Goal: Task Accomplishment & Management: Complete application form

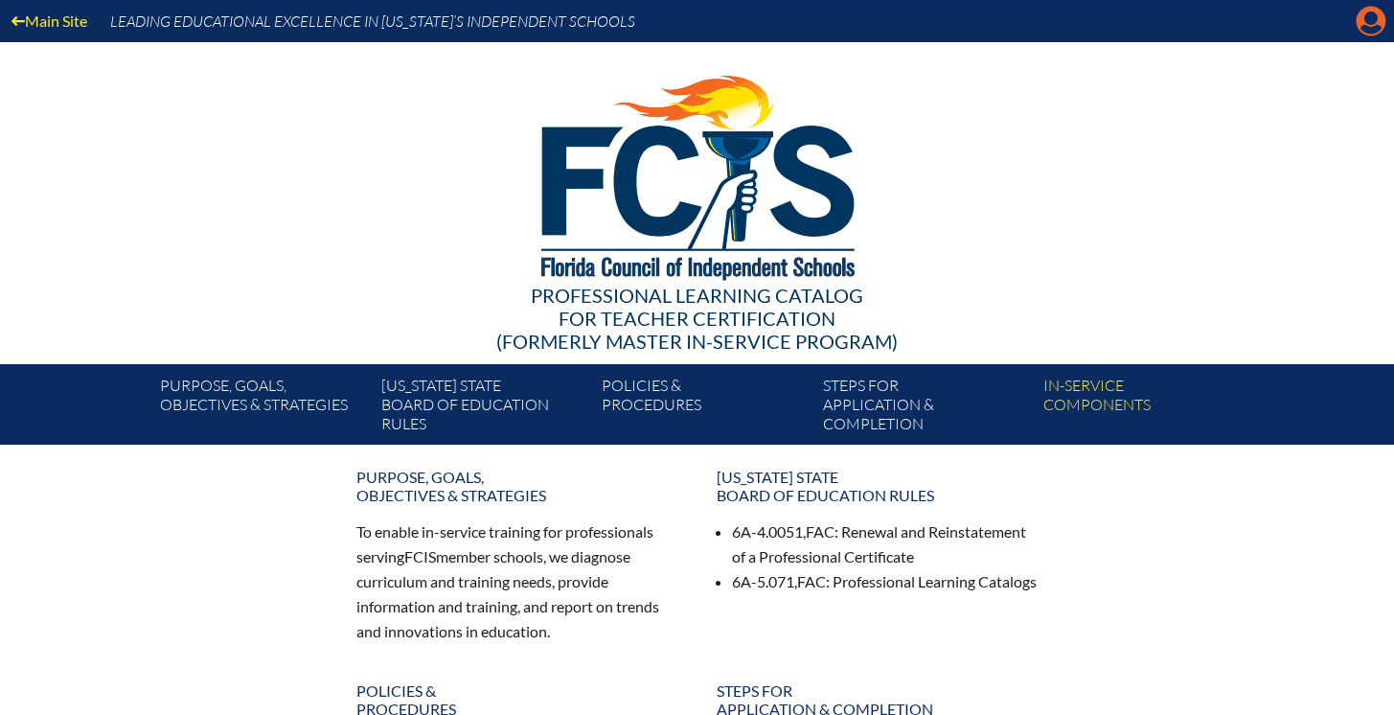
click at [1371, 34] on icon at bounding box center [1371, 22] width 30 height 30
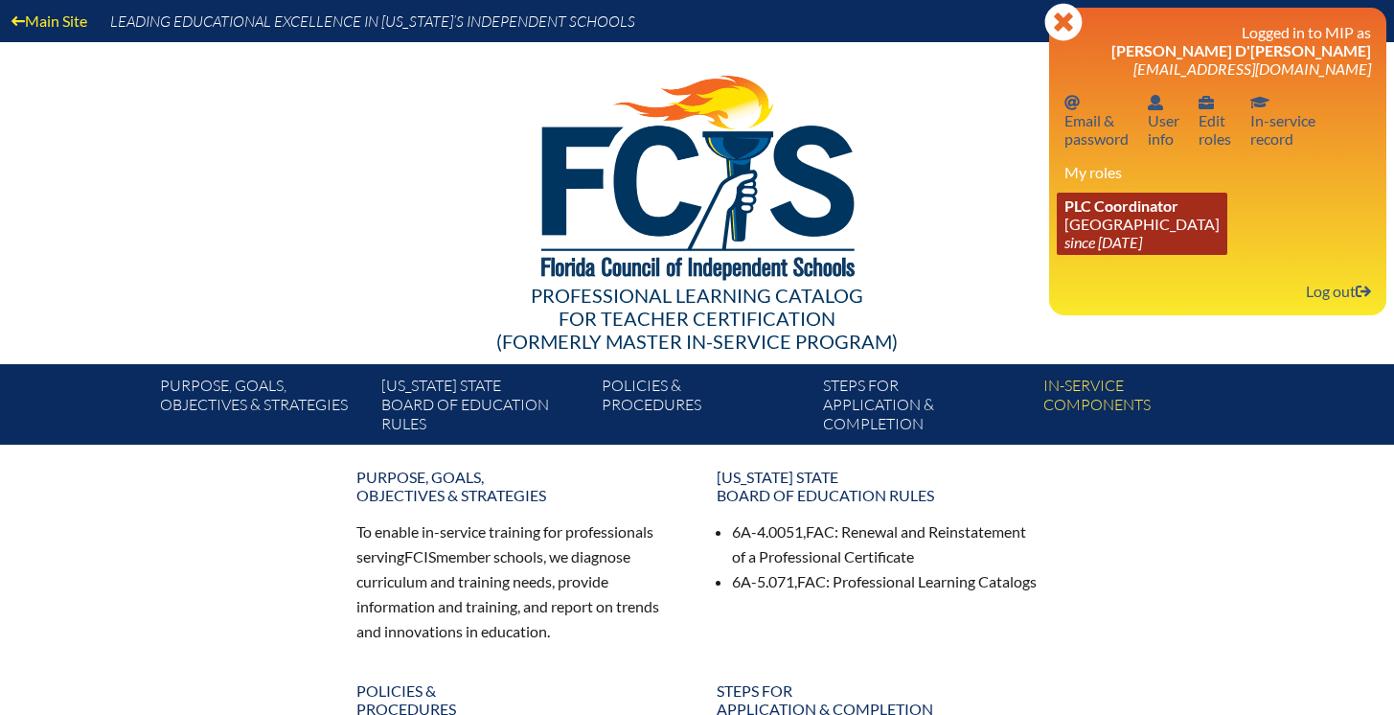
click at [1093, 225] on link "PLC Coordinator Lake Highland Preparatory School since 2023 Jun 6" at bounding box center [1142, 224] width 171 height 62
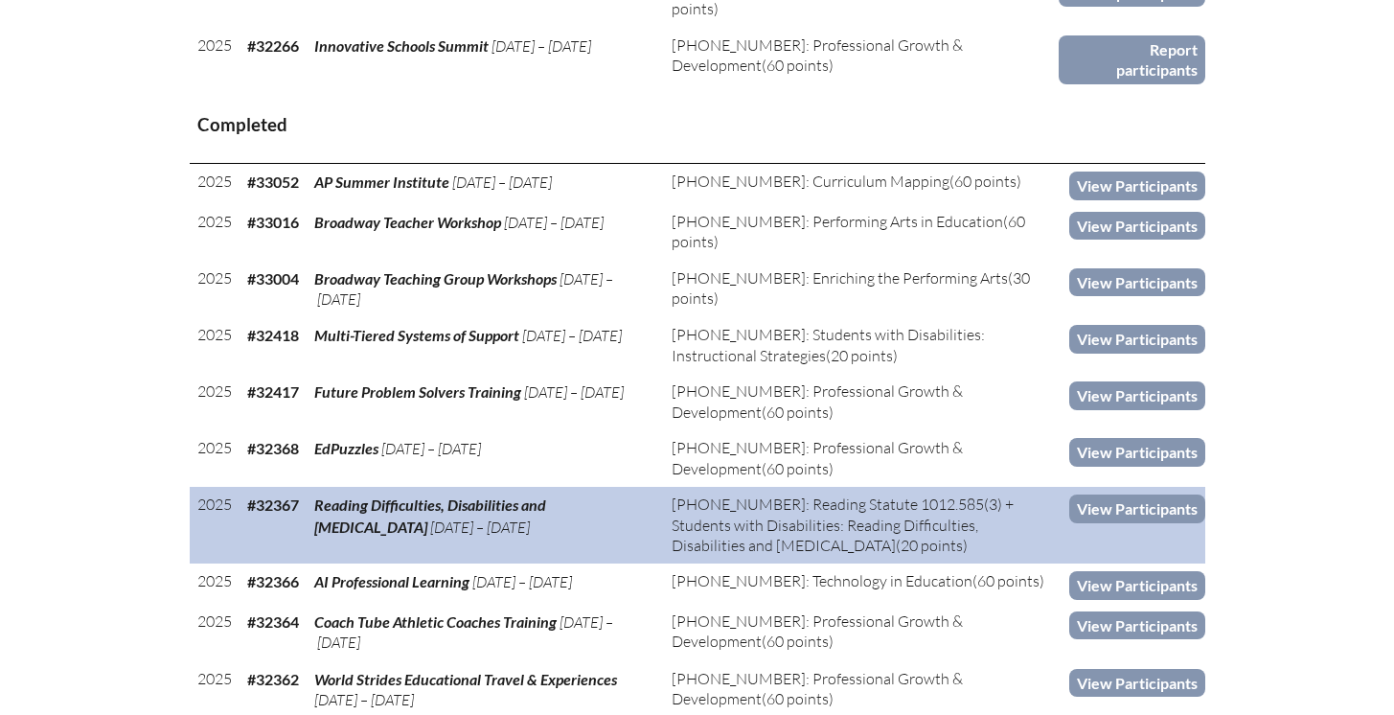
scroll to position [1078, 0]
click at [1109, 521] on link "View Participants" at bounding box center [1137, 507] width 136 height 28
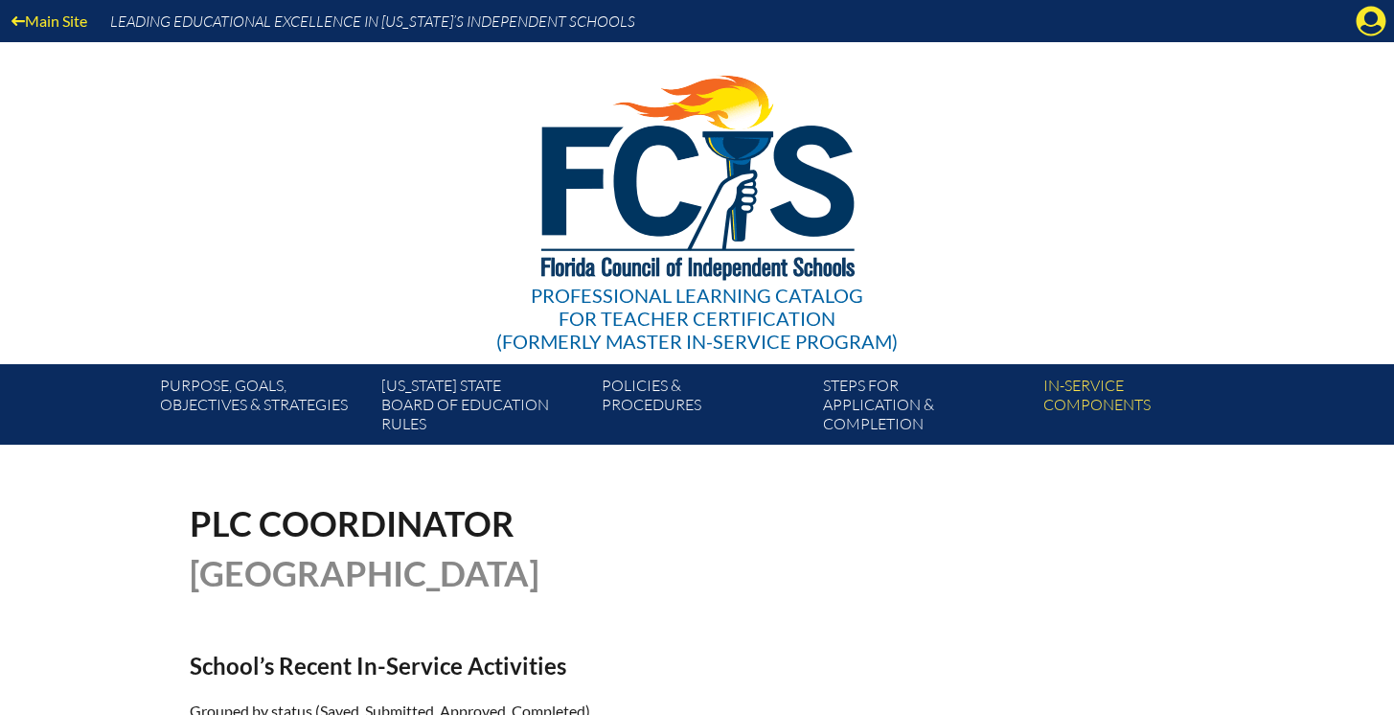
scroll to position [1068, 0]
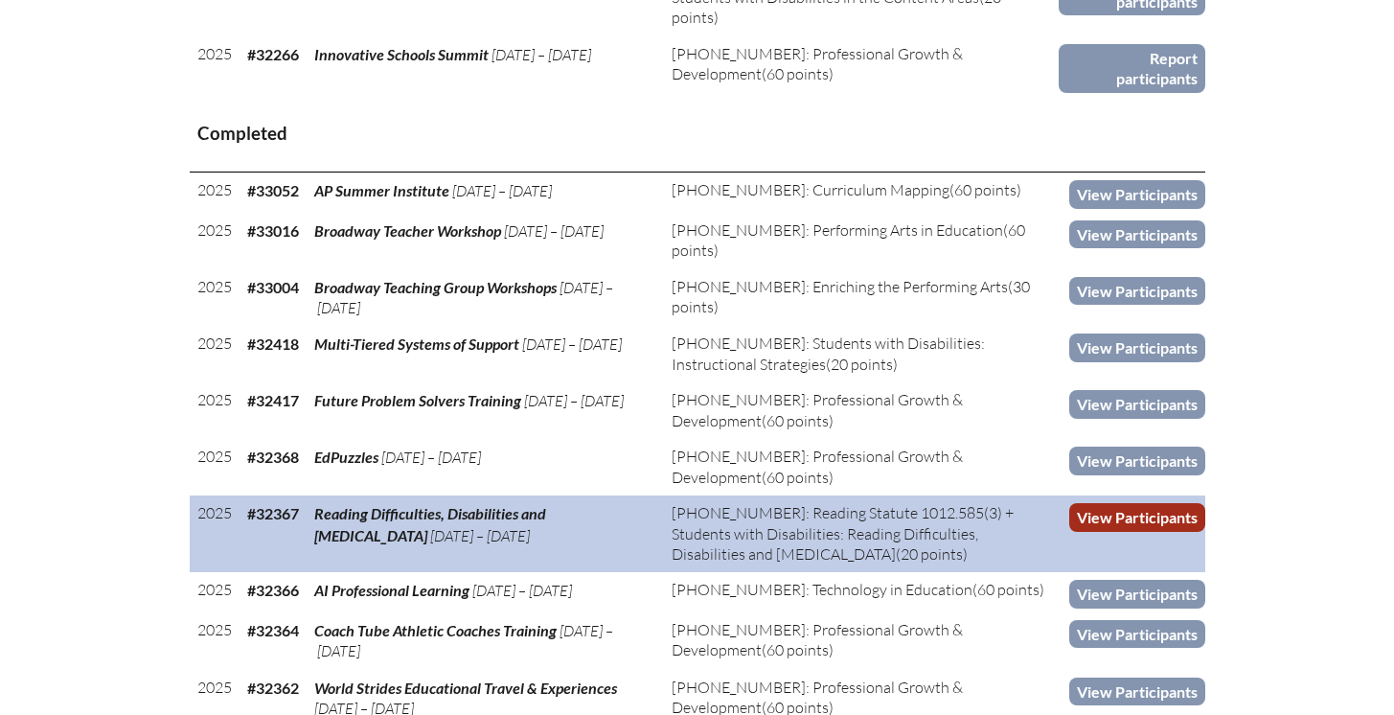
click at [1164, 529] on link "View Participants" at bounding box center [1137, 517] width 136 height 28
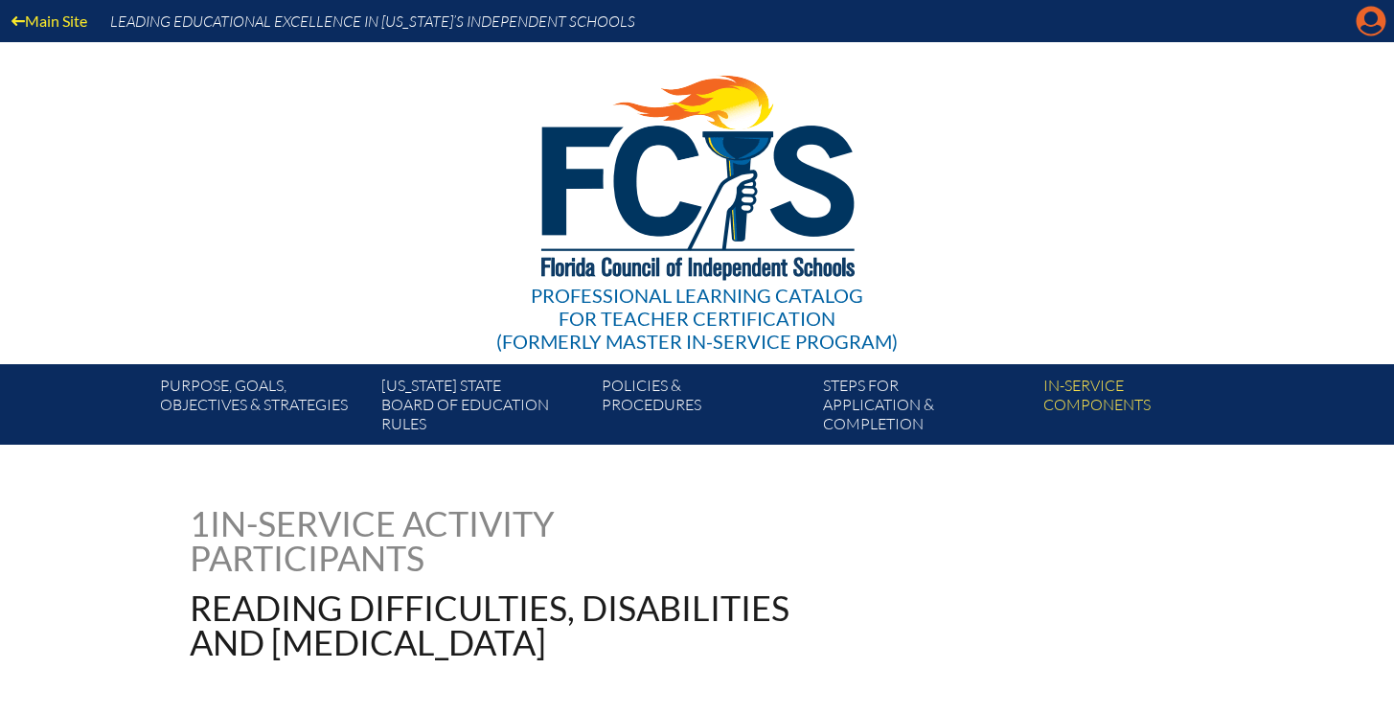
click at [1379, 27] on icon "Manage account" at bounding box center [1371, 21] width 31 height 31
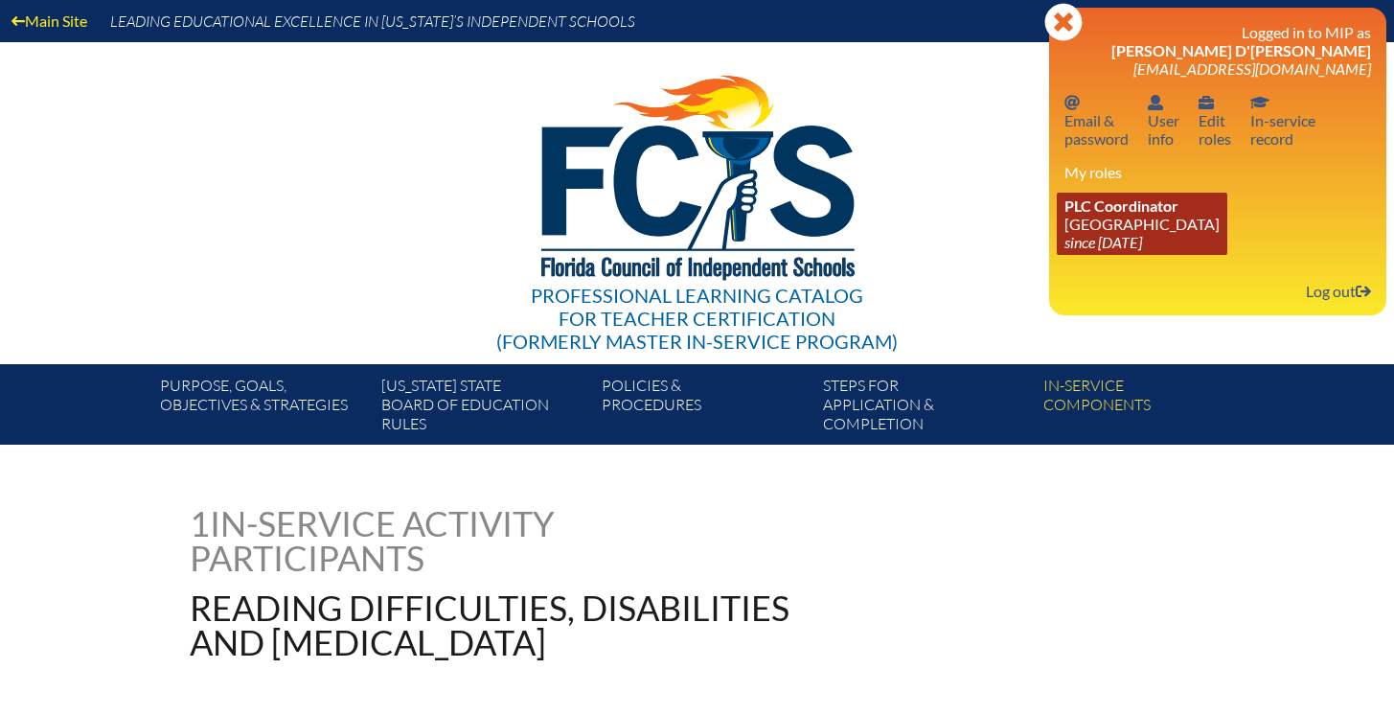
click at [1128, 238] on icon "since [DATE]" at bounding box center [1103, 242] width 78 height 18
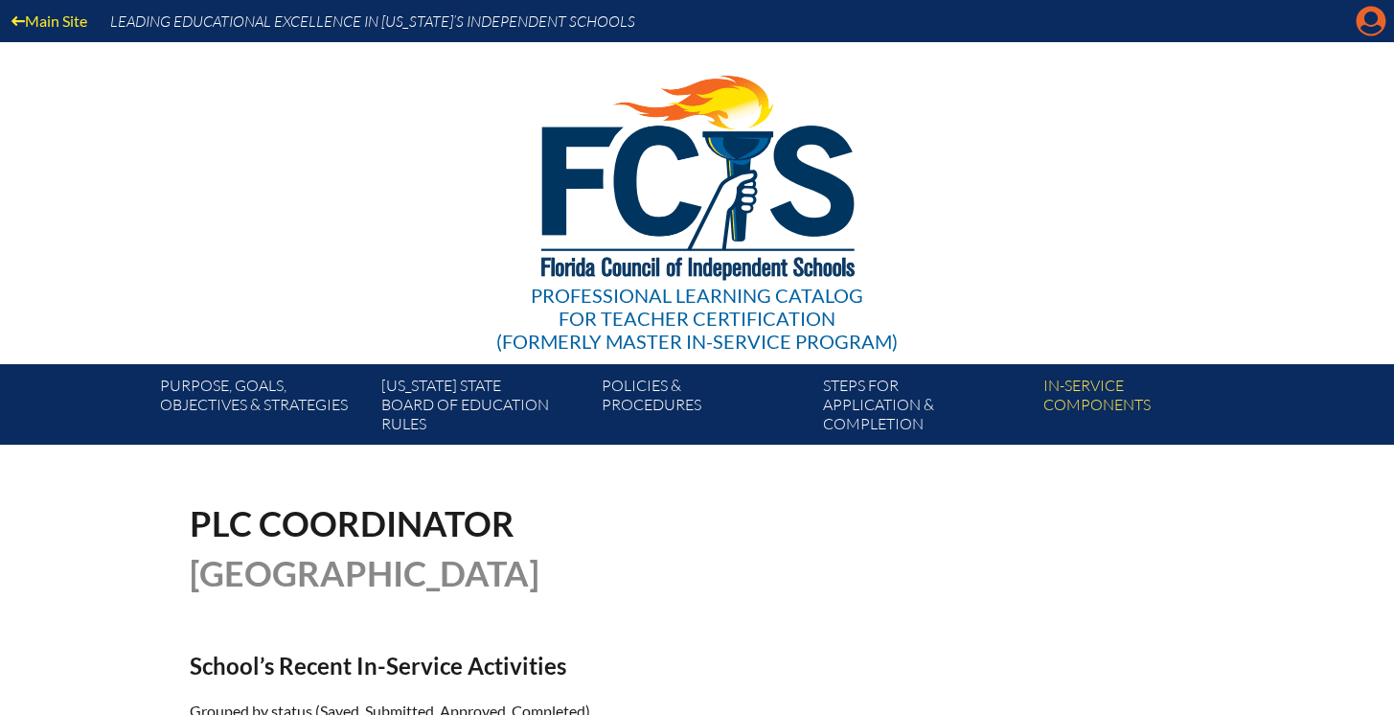
click at [1366, 17] on icon "Manage account" at bounding box center [1371, 21] width 31 height 31
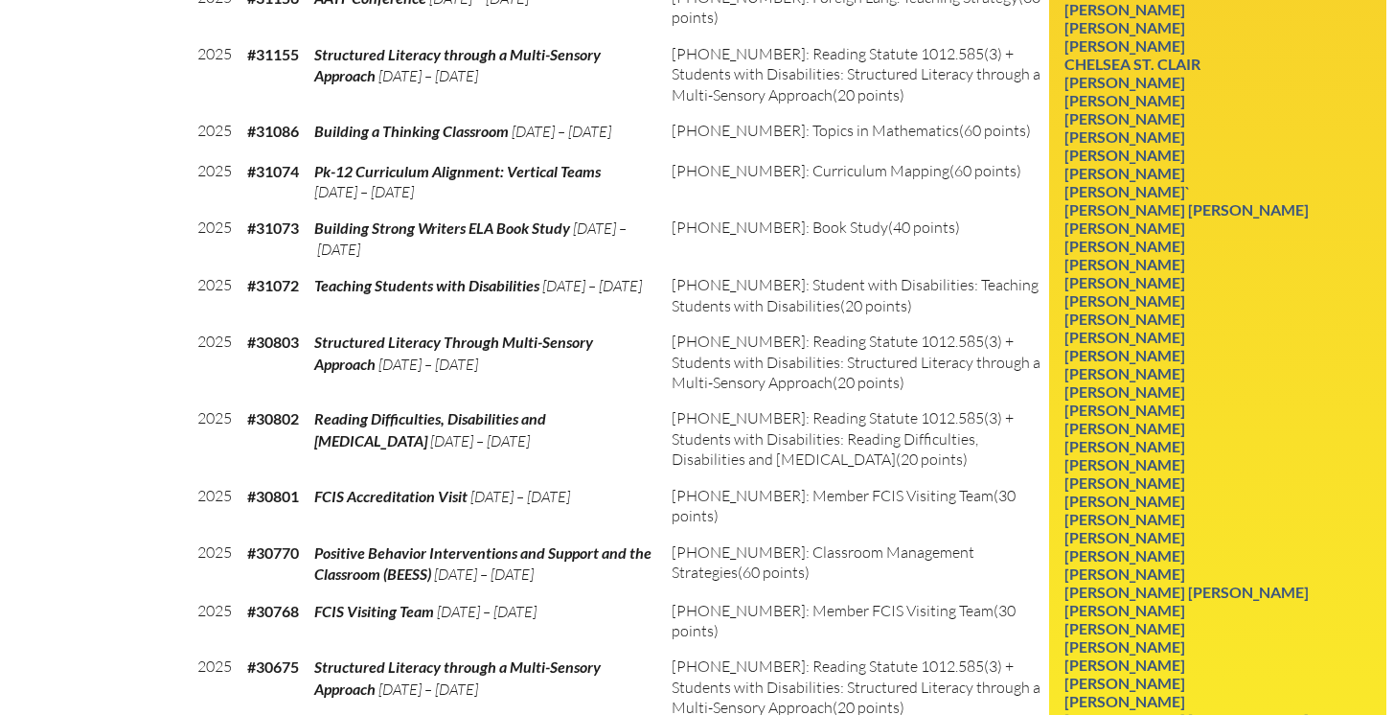
scroll to position [4219, 0]
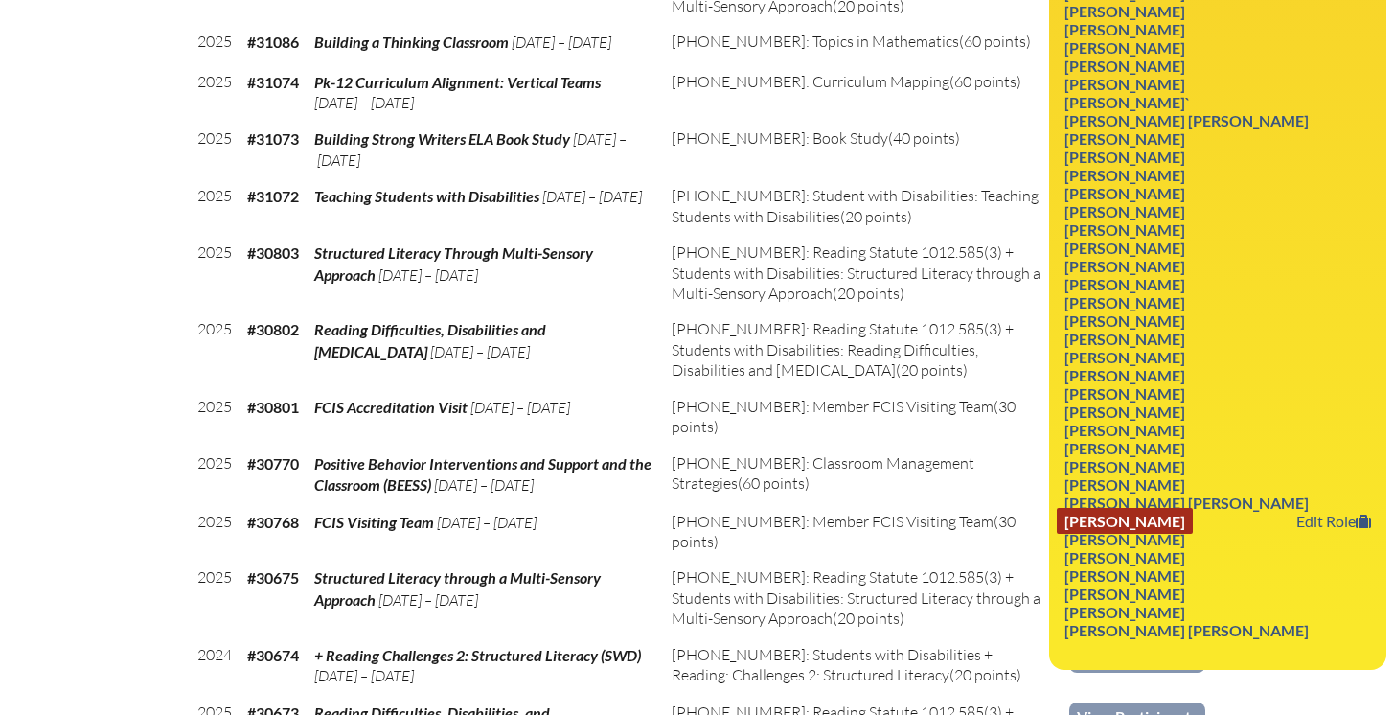
click at [1152, 508] on link "Angela Wohltman" at bounding box center [1125, 521] width 136 height 26
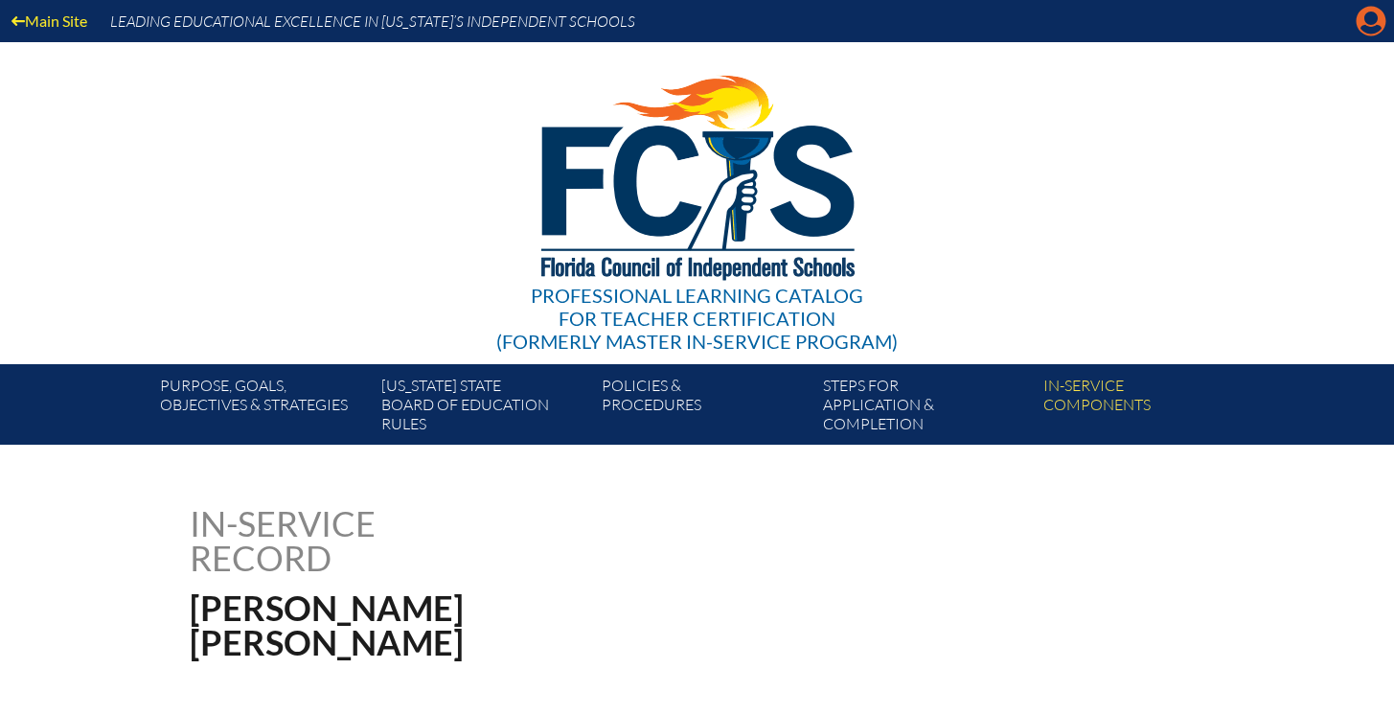
click at [1376, 20] on icon "Manage account" at bounding box center [1371, 21] width 31 height 31
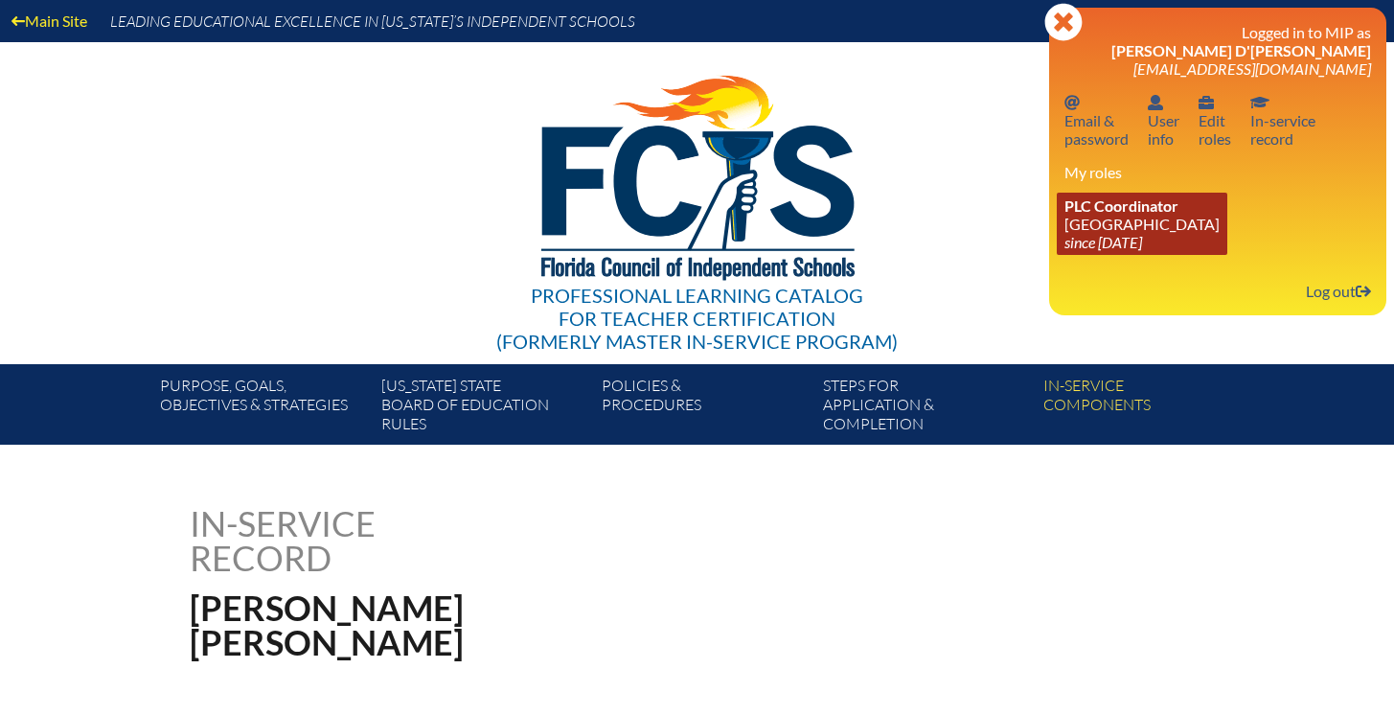
click at [1087, 221] on link "PLC Coordinator [GEOGRAPHIC_DATA] since [DATE]" at bounding box center [1142, 224] width 171 height 62
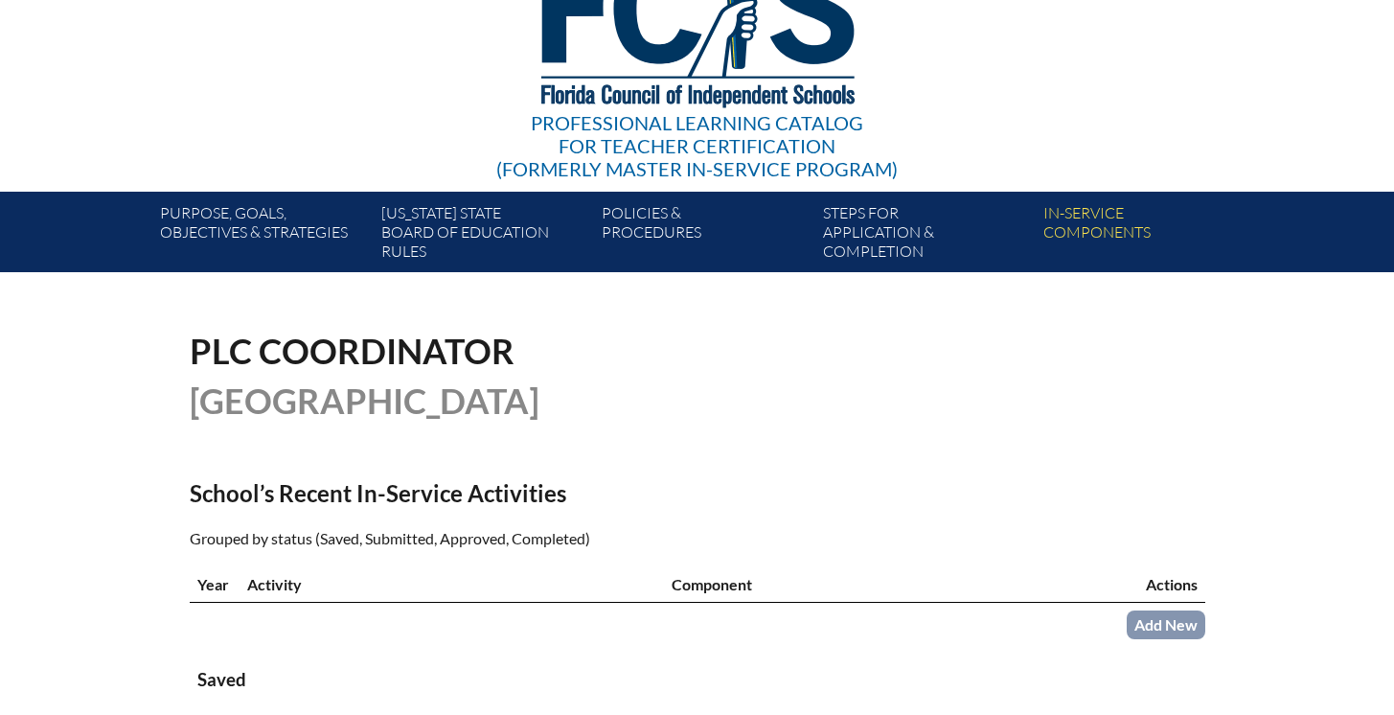
scroll to position [311, 0]
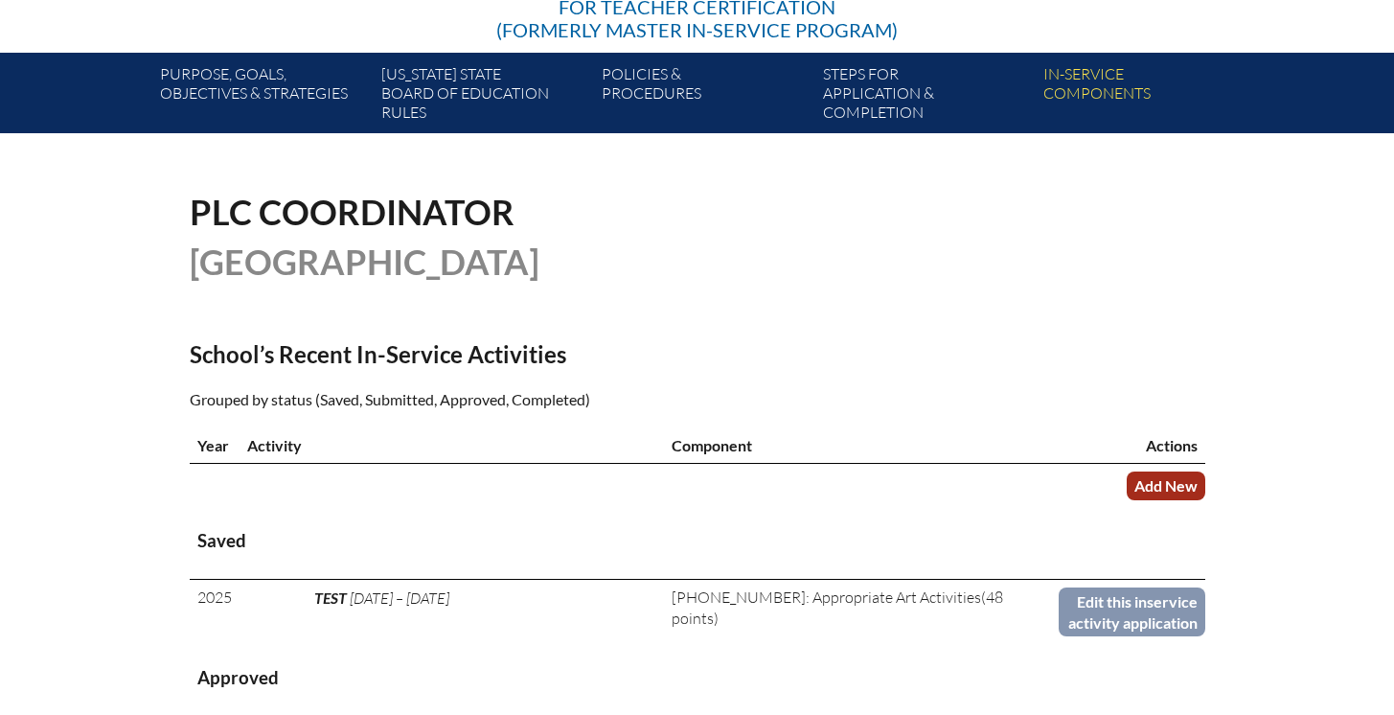
click at [1171, 499] on link "Add New" at bounding box center [1166, 485] width 79 height 28
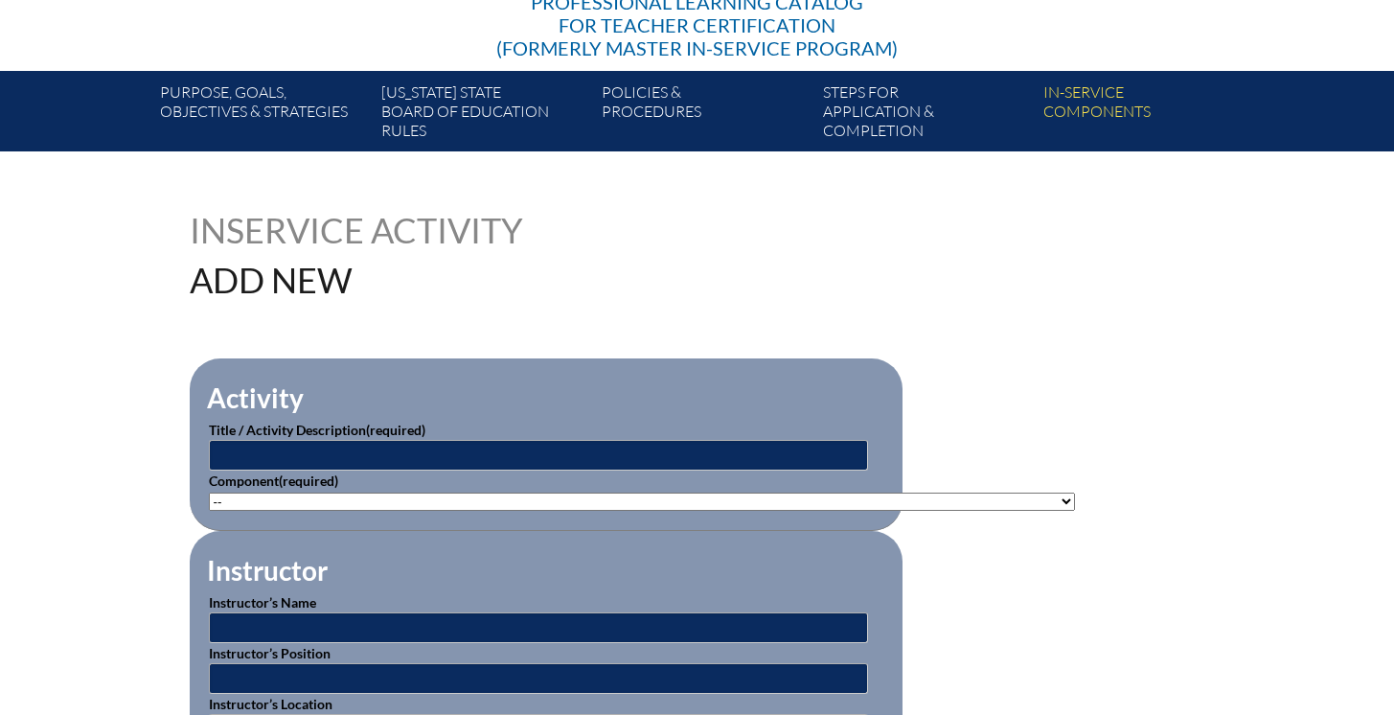
scroll to position [308, 0]
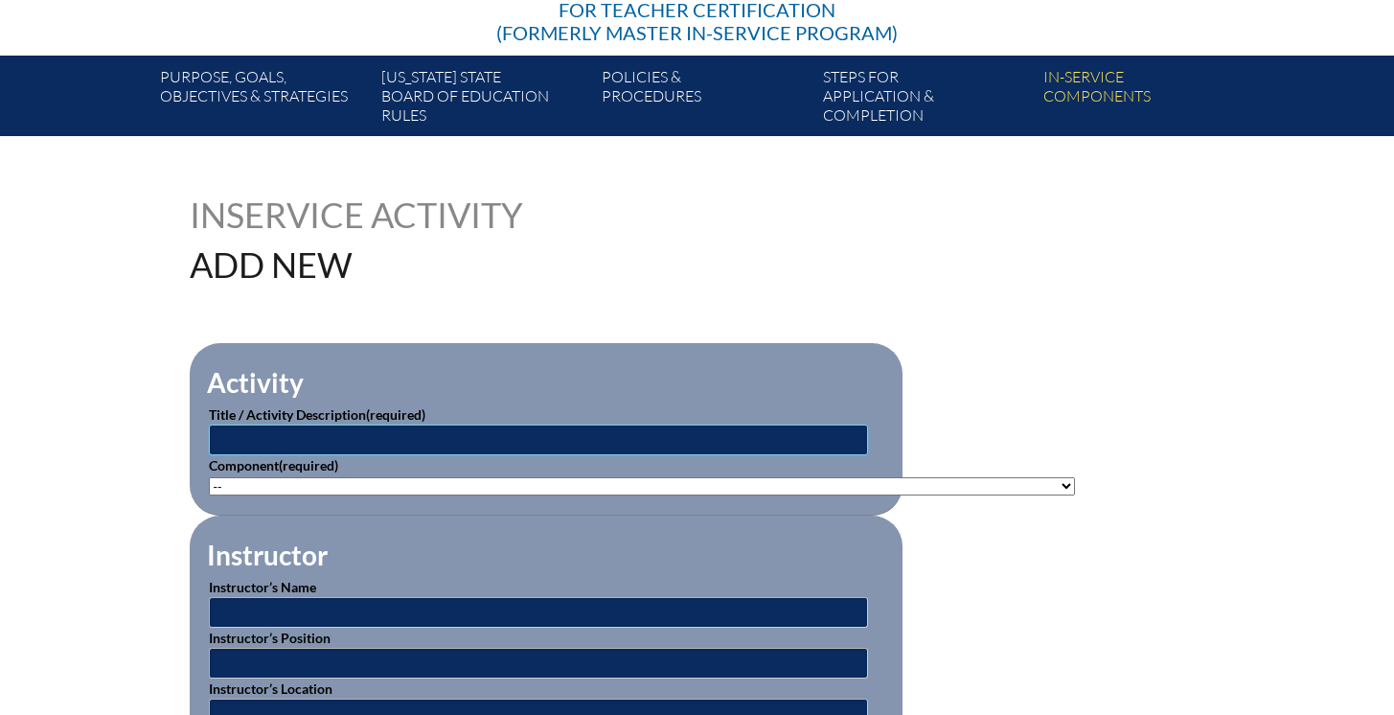
click at [486, 428] on input "text" at bounding box center [538, 439] width 659 height 31
click at [460, 442] on input "Reading Difficulties, Disabilities, and Dslexia" at bounding box center [538, 439] width 659 height 31
type input "Reading Difficulties, Disabilities, and [MEDICAL_DATA]"
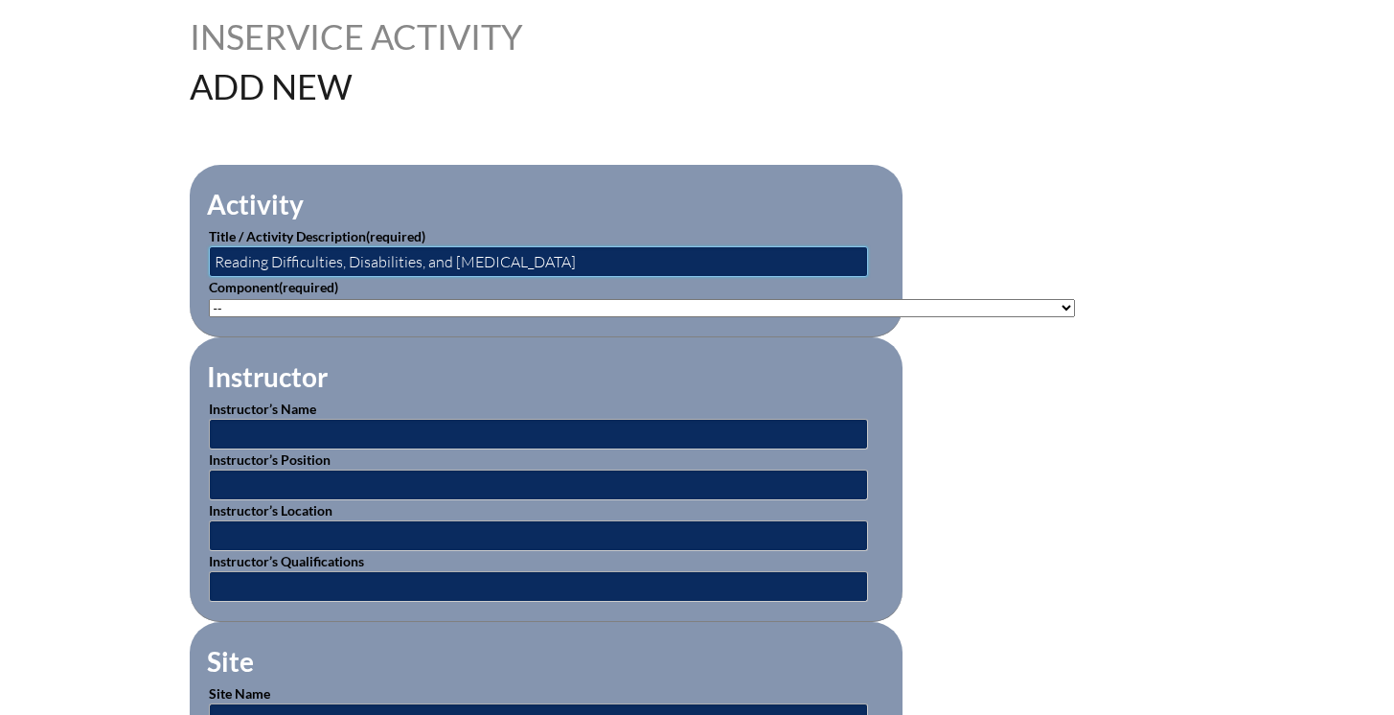
scroll to position [493, 0]
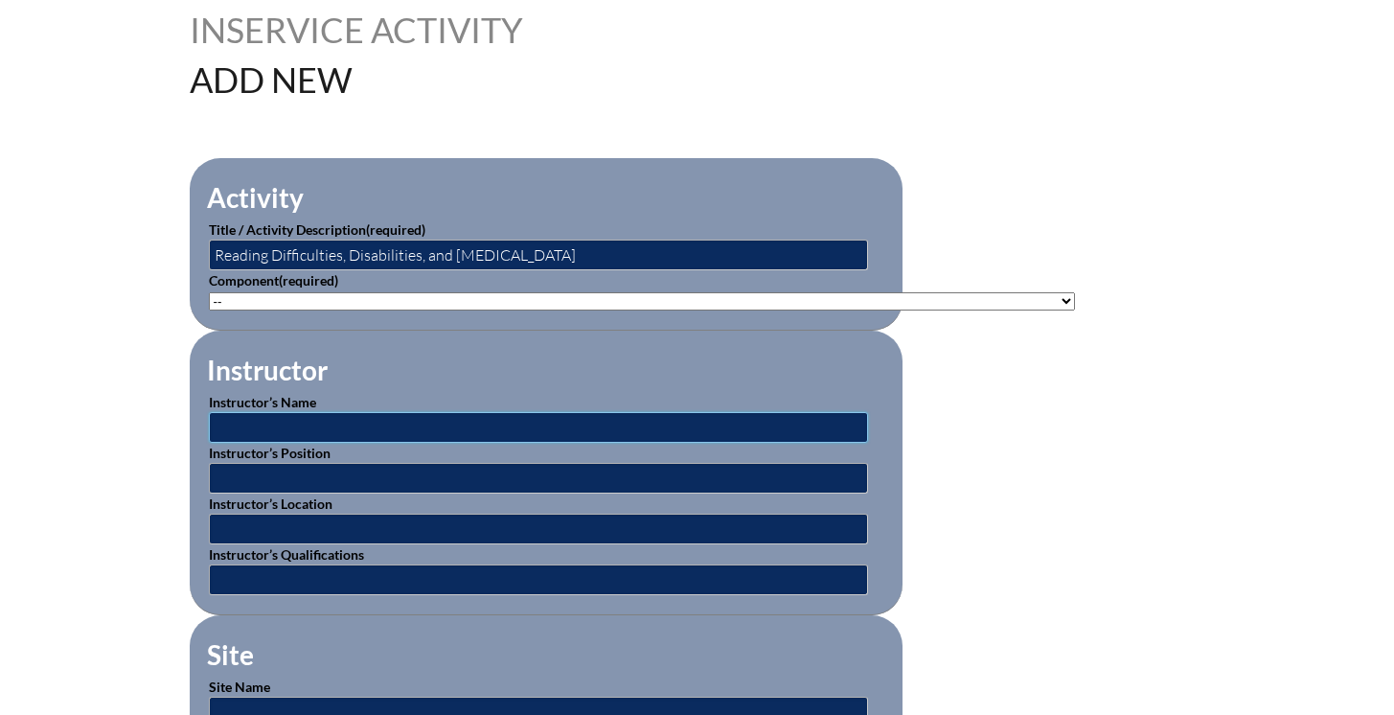
click at [324, 412] on input "text" at bounding box center [538, 427] width 659 height 31
type input "BEESS Portal"
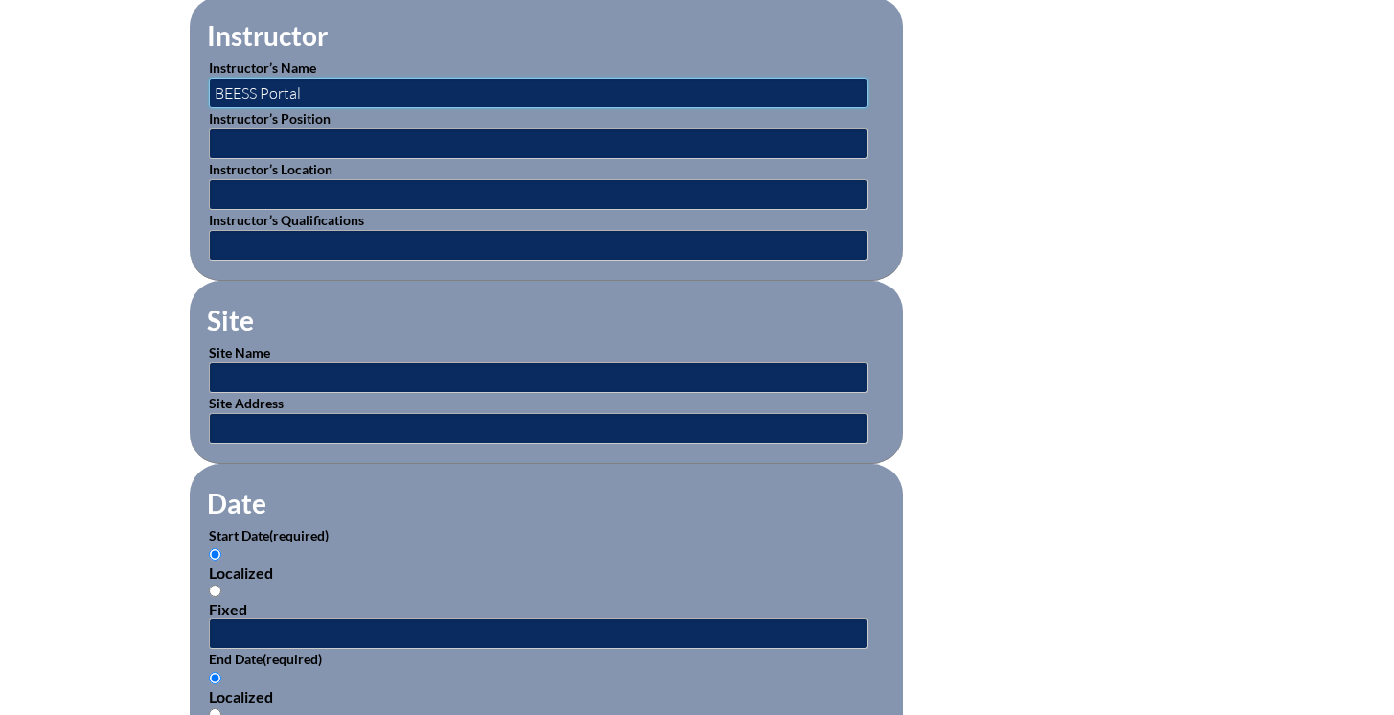
scroll to position [830, 0]
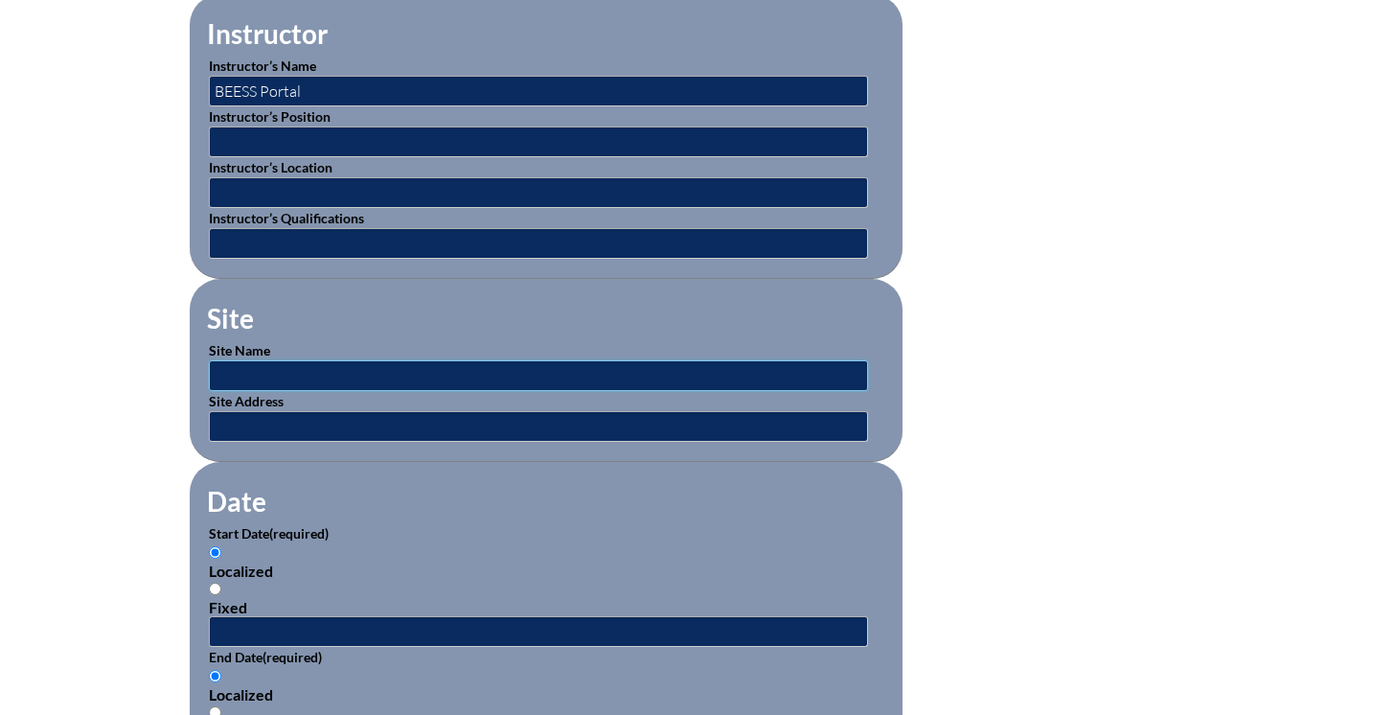
click at [285, 364] on input "text" at bounding box center [538, 375] width 659 height 31
type input "BEESS Portal"
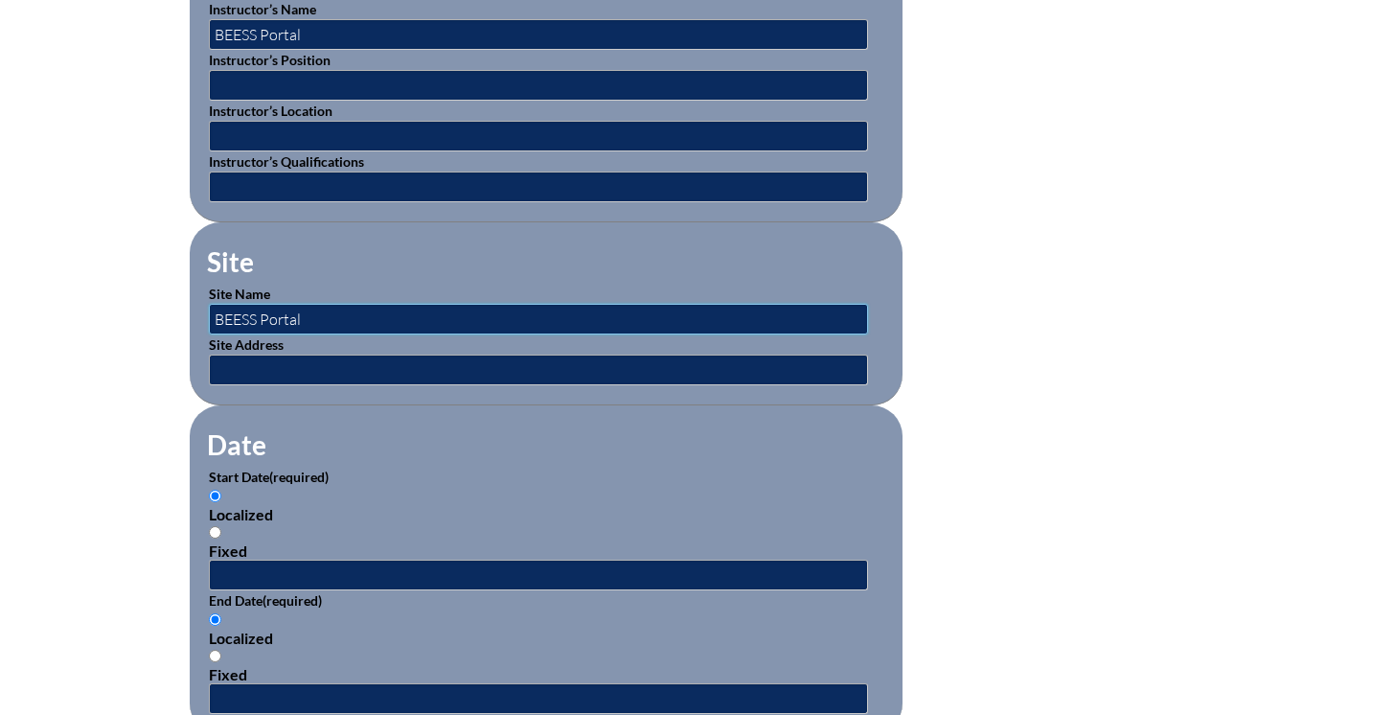
scroll to position [976, 0]
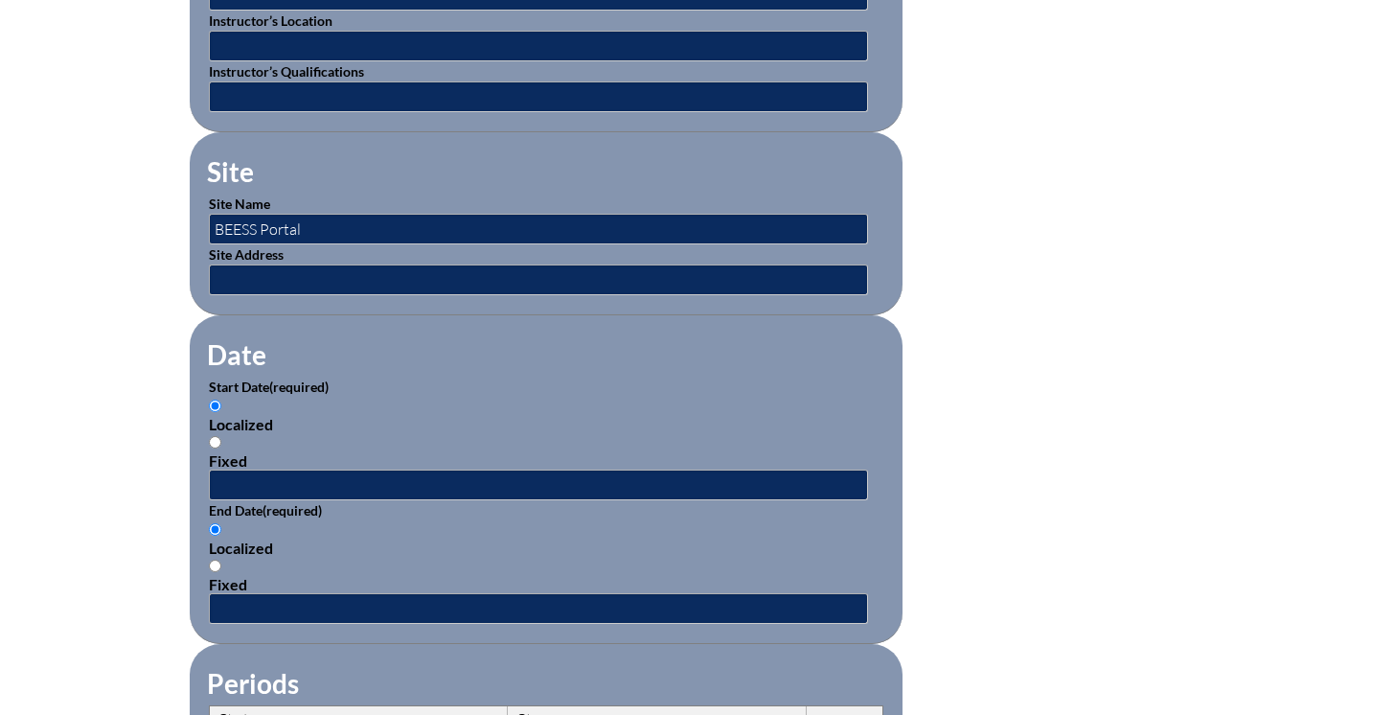
click at [285, 451] on div "Fixed" at bounding box center [546, 460] width 674 height 18
click at [221, 448] on input "Fixed" at bounding box center [215, 442] width 12 height 12
radio input "true"
click at [288, 469] on input "text" at bounding box center [538, 484] width 659 height 31
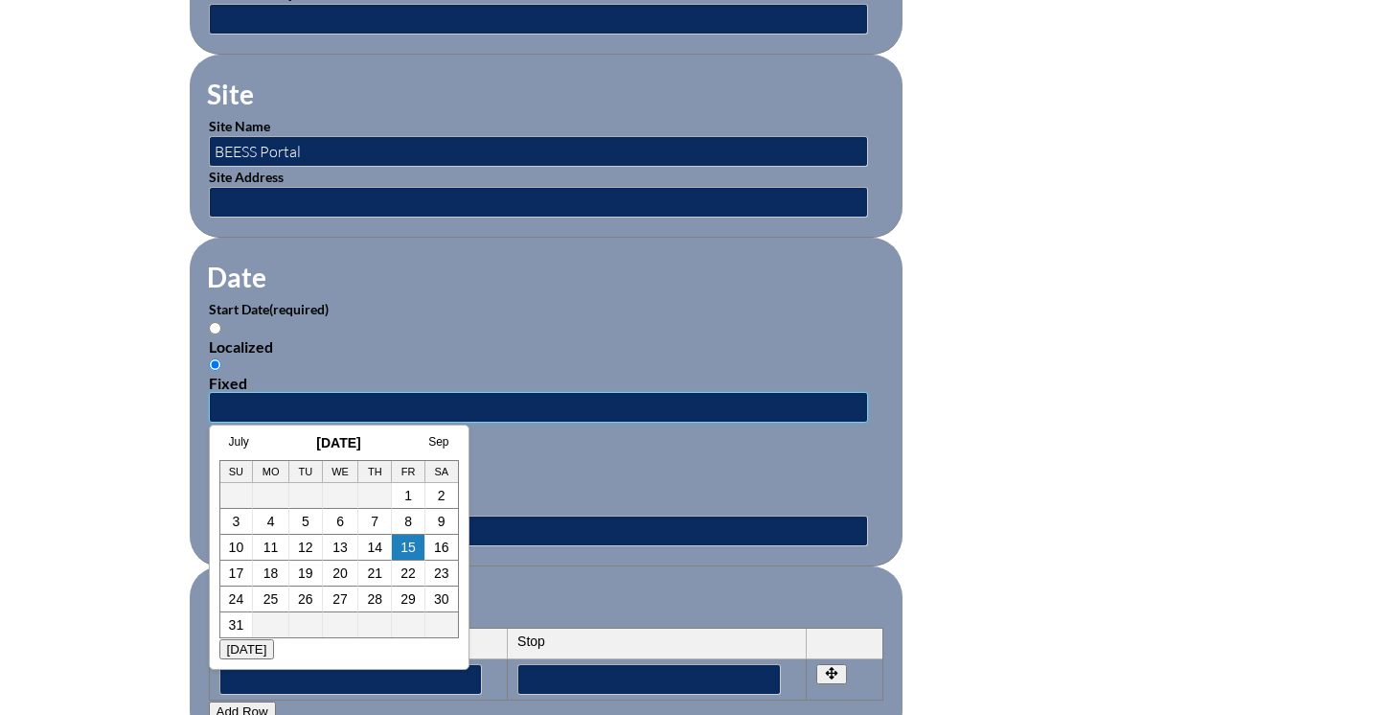
scroll to position [1079, 0]
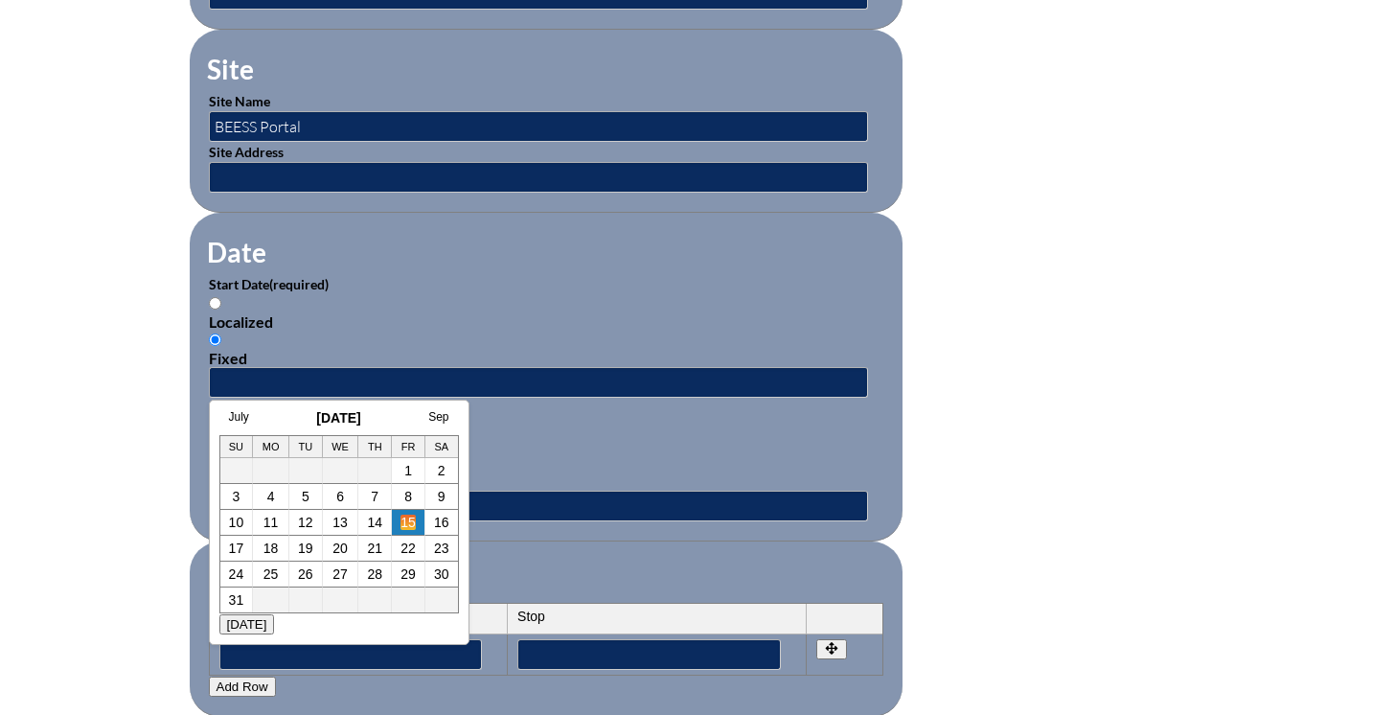
click at [407, 523] on link "15" at bounding box center [407, 521] width 15 height 15
type input "[DATE] 11:34 AM"
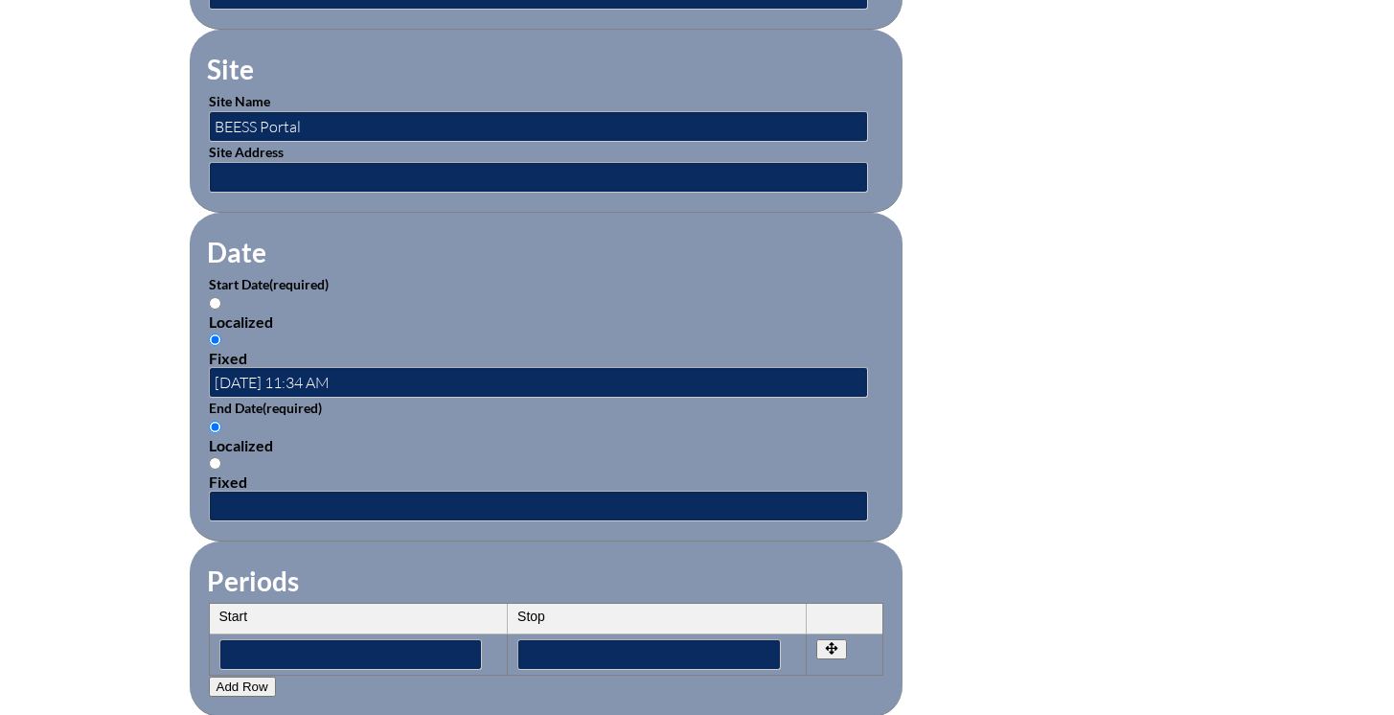
click at [370, 477] on div "Fixed" at bounding box center [546, 481] width 674 height 18
click at [221, 469] on input "Fixed" at bounding box center [215, 463] width 12 height 12
radio input "true"
click at [372, 499] on input "text" at bounding box center [538, 505] width 659 height 31
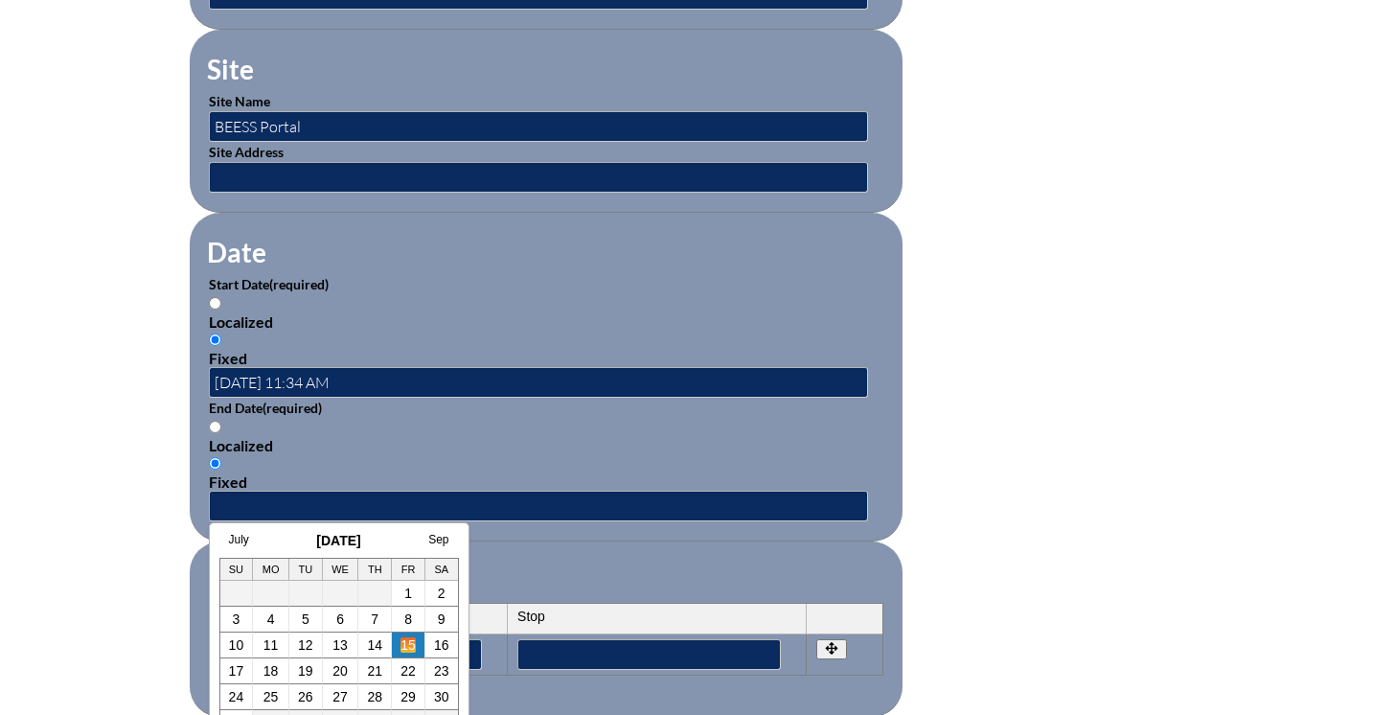
click at [408, 645] on link "15" at bounding box center [407, 644] width 15 height 15
type input "[DATE] 11:34 AM"
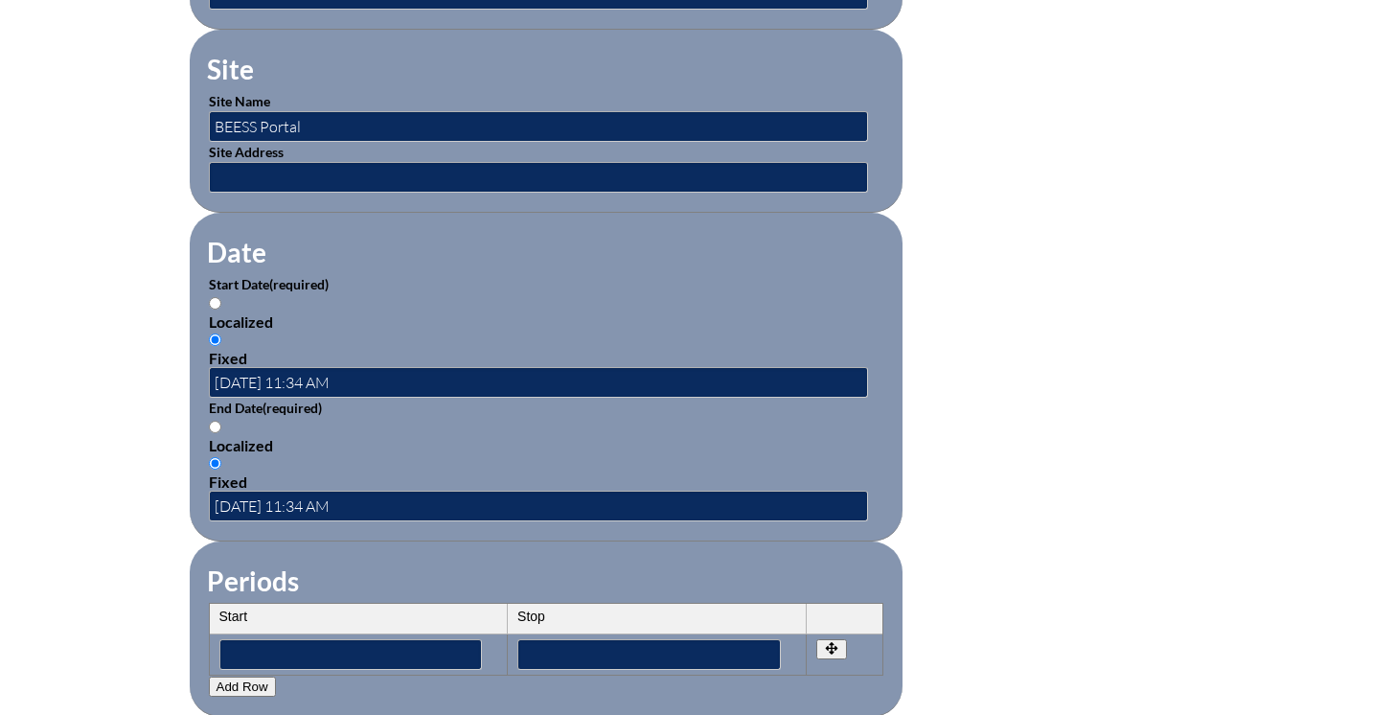
click at [973, 440] on form "Activity Title / Activity Description (required) Reading Difficulties, Disabili…" at bounding box center [697, 399] width 1015 height 1652
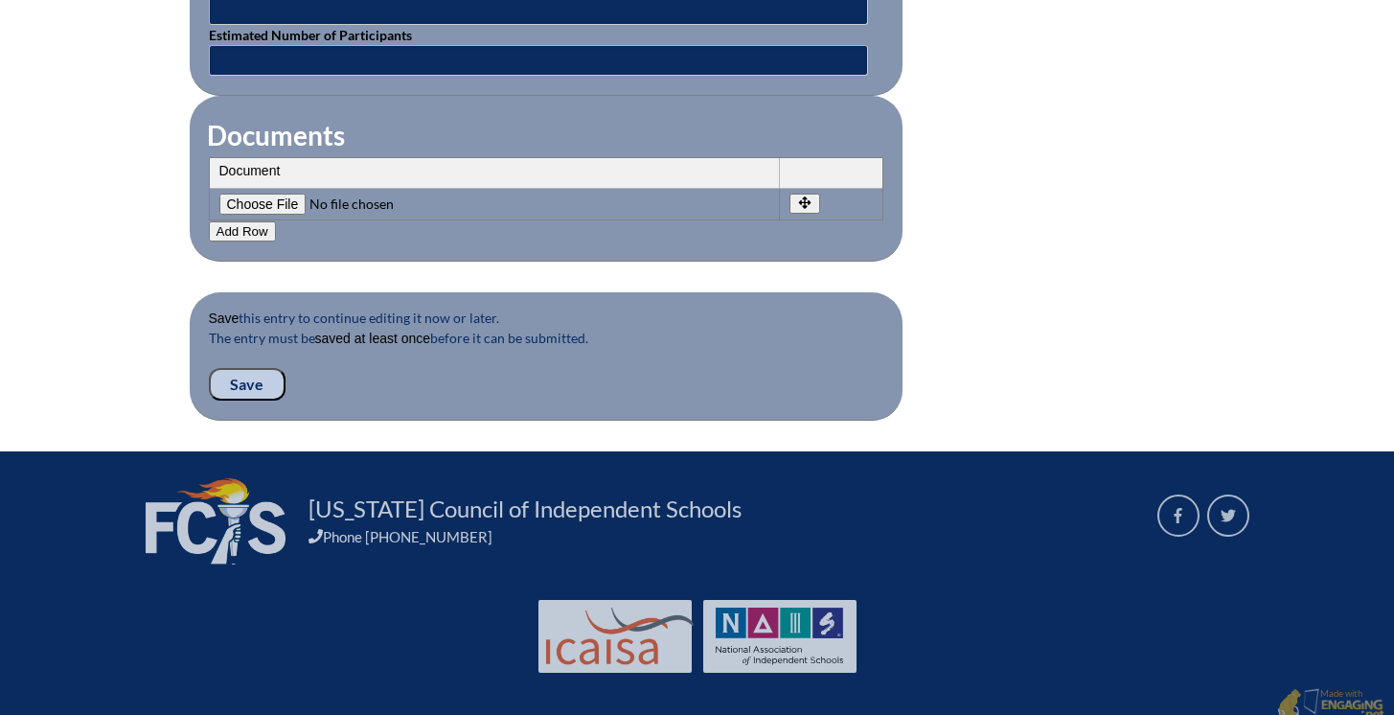
click at [249, 371] on input "Save" at bounding box center [247, 384] width 77 height 33
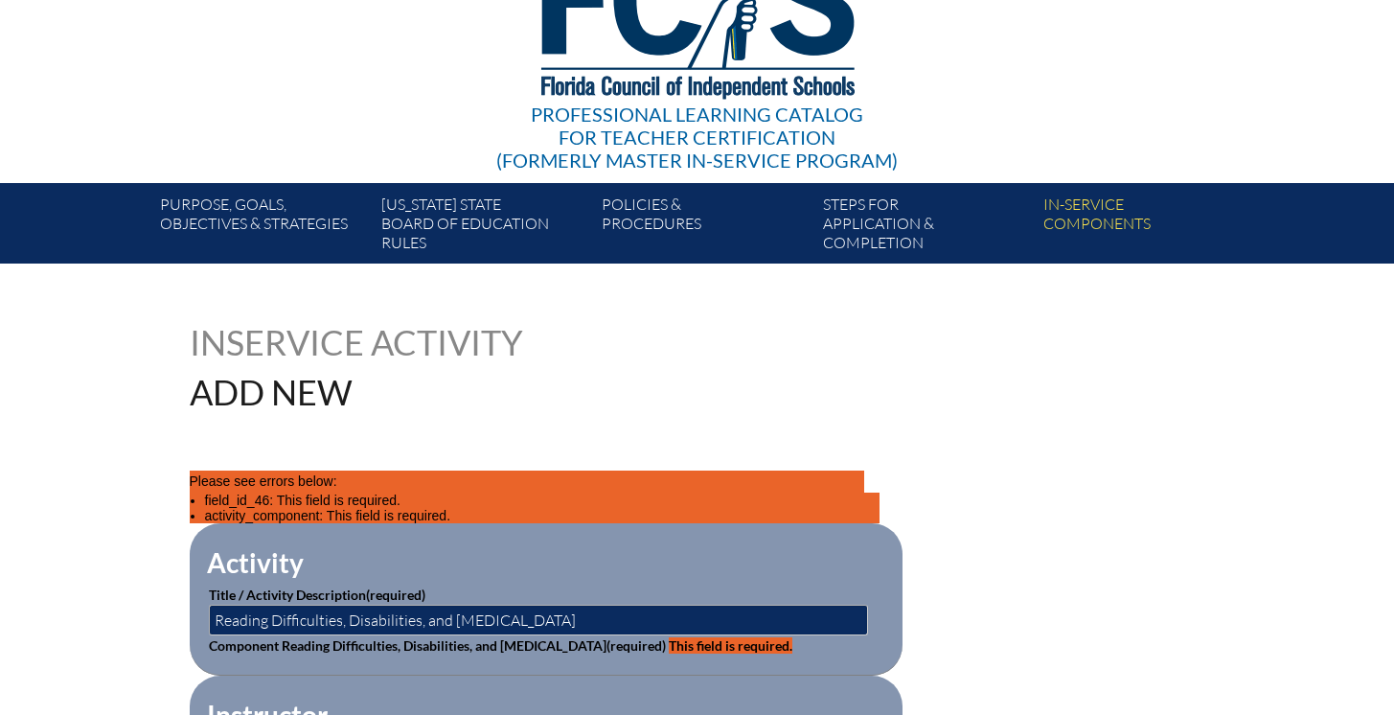
scroll to position [625, 0]
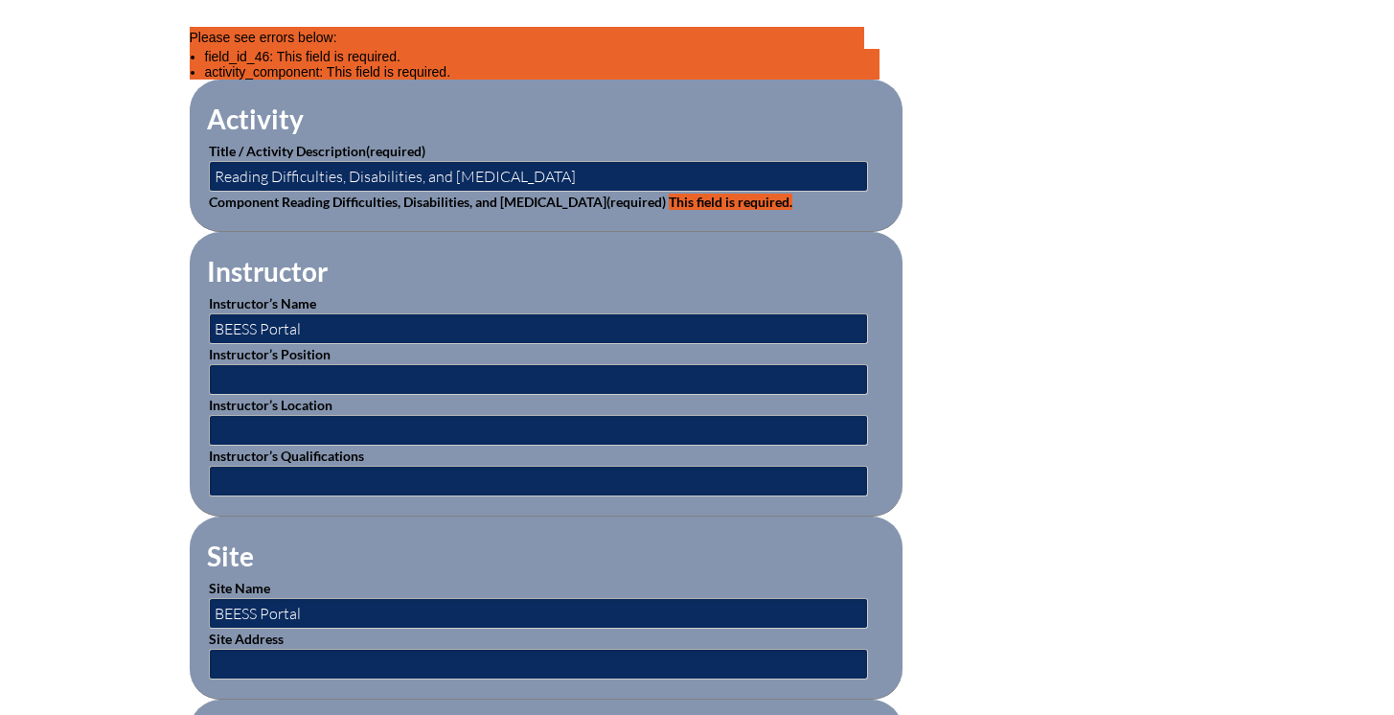
click at [481, 194] on label "Component Reading Difficulties, Disabilities, and Dyslexia (required) This fiel…" at bounding box center [500, 202] width 583 height 16
drag, startPoint x: 555, startPoint y: 178, endPoint x: 207, endPoint y: 179, distance: 347.7
click at [209, 179] on p "Title / Activity Description (required) Reading Difficulties, Disabilities, and…" at bounding box center [546, 166] width 674 height 51
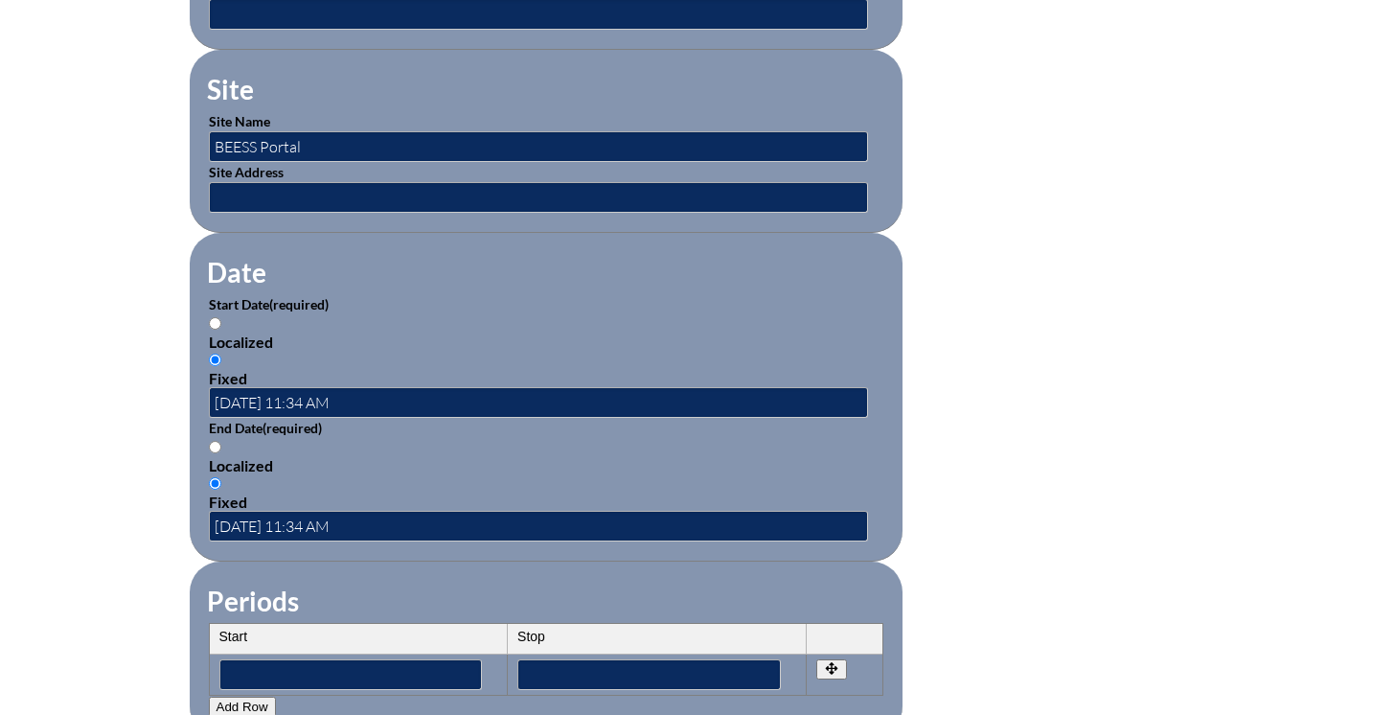
scroll to position [348, 0]
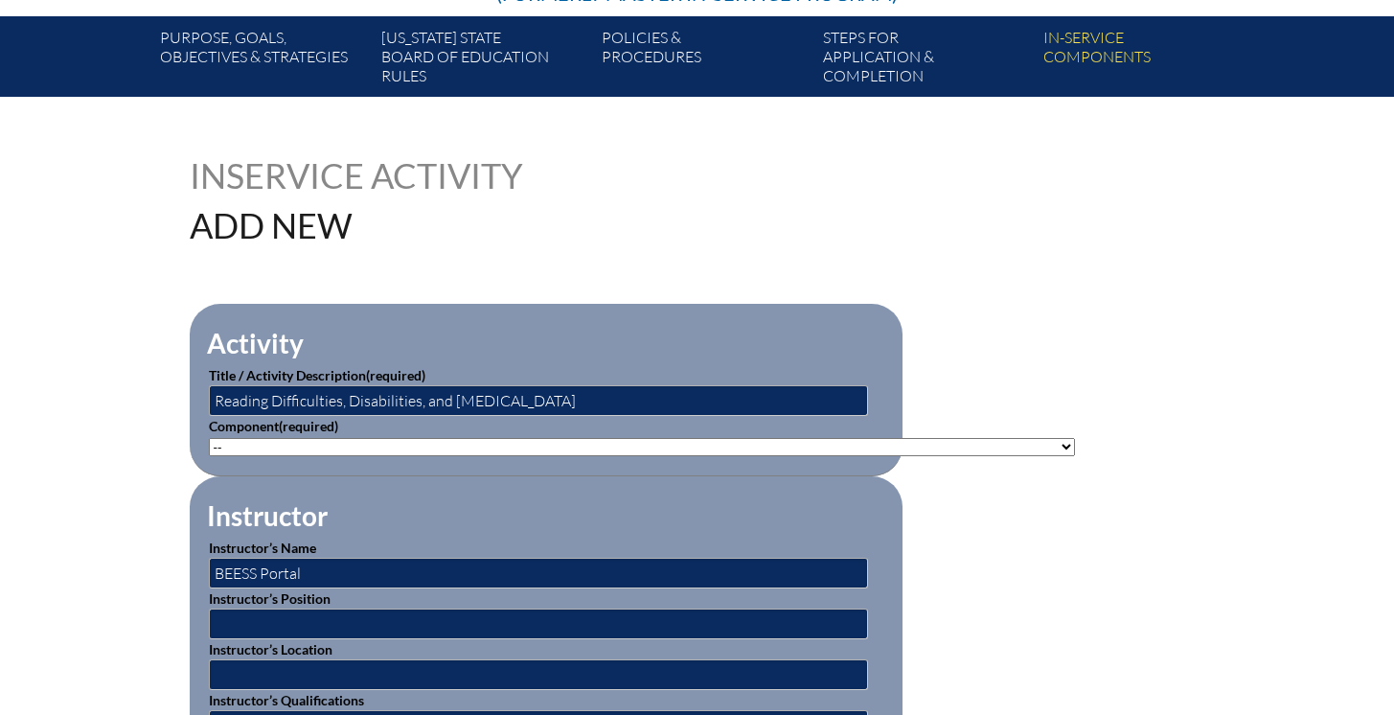
click at [290, 444] on select"]"] "-- [PHONE_NUMBER]: Appropriate Art Activities [PHONE_NUMBER]: Concept and Art P…" at bounding box center [642, 447] width 866 height 18
select select"]"] "156770"
click at [209, 438] on select"]"] "-- [PHONE_NUMBER]: Appropriate Art Activities [PHONE_NUMBER]: Concept and Art P…" at bounding box center [642, 447] width 866 height 18
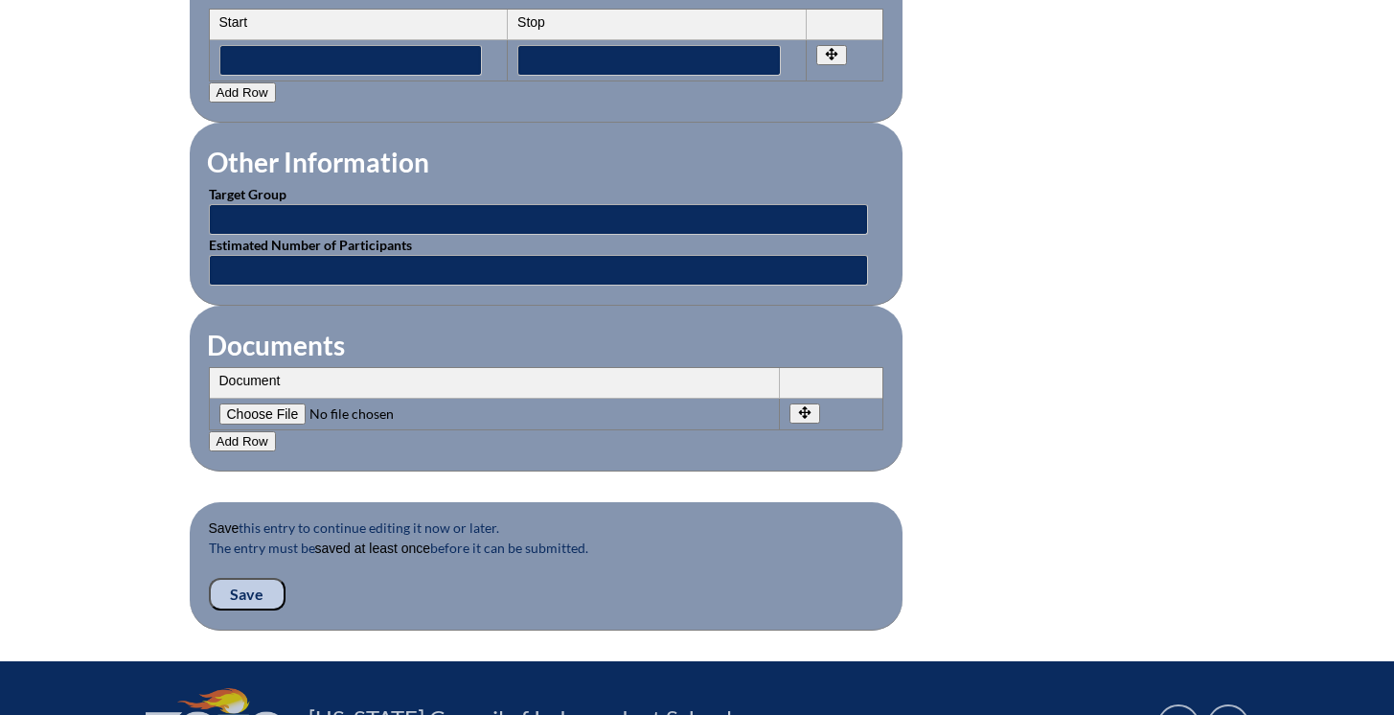
scroll to position [1882, 0]
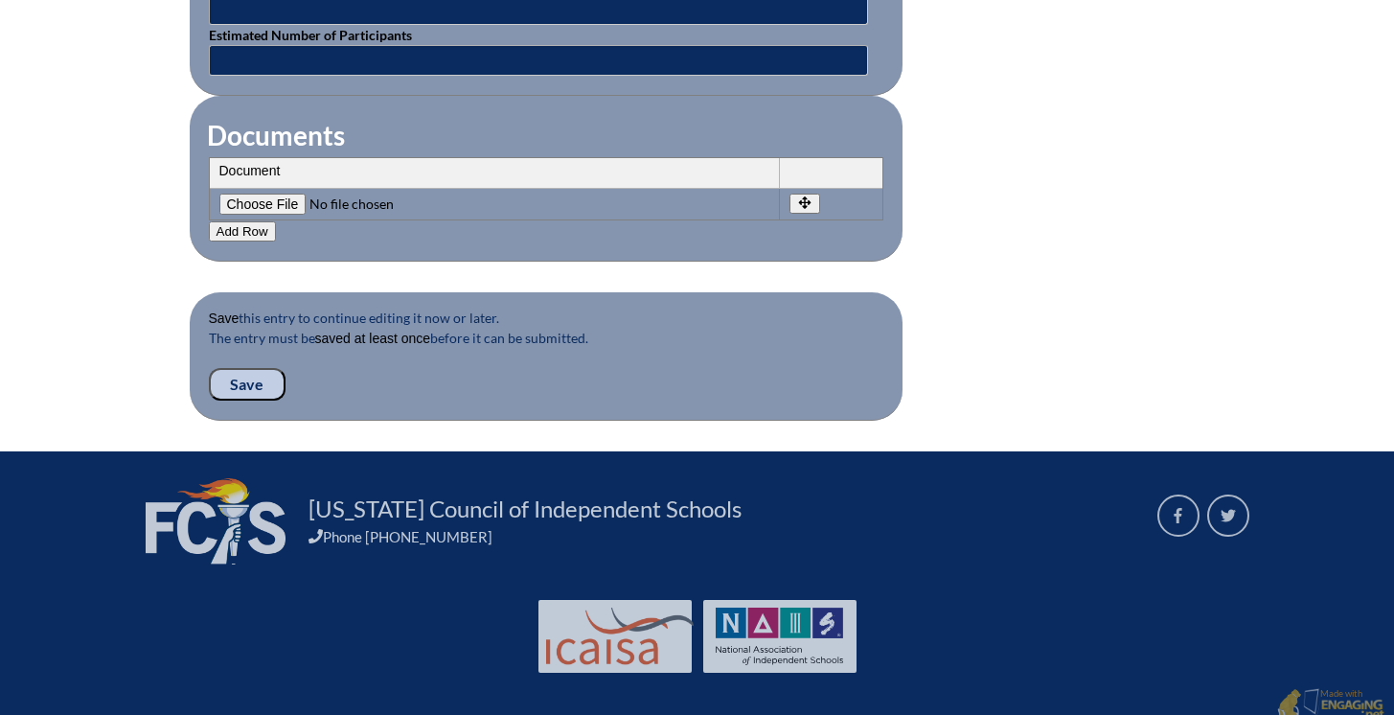
click at [247, 368] on input "Save" at bounding box center [247, 384] width 77 height 33
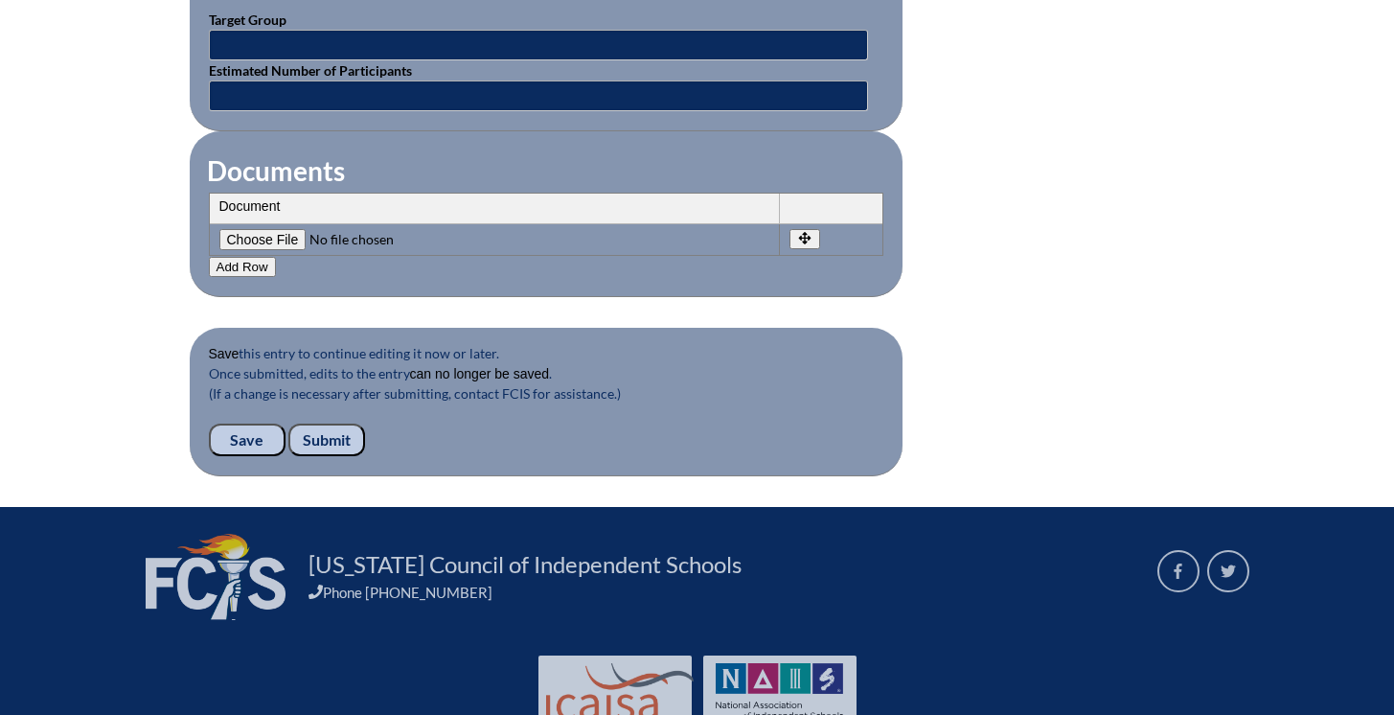
scroll to position [1937, 0]
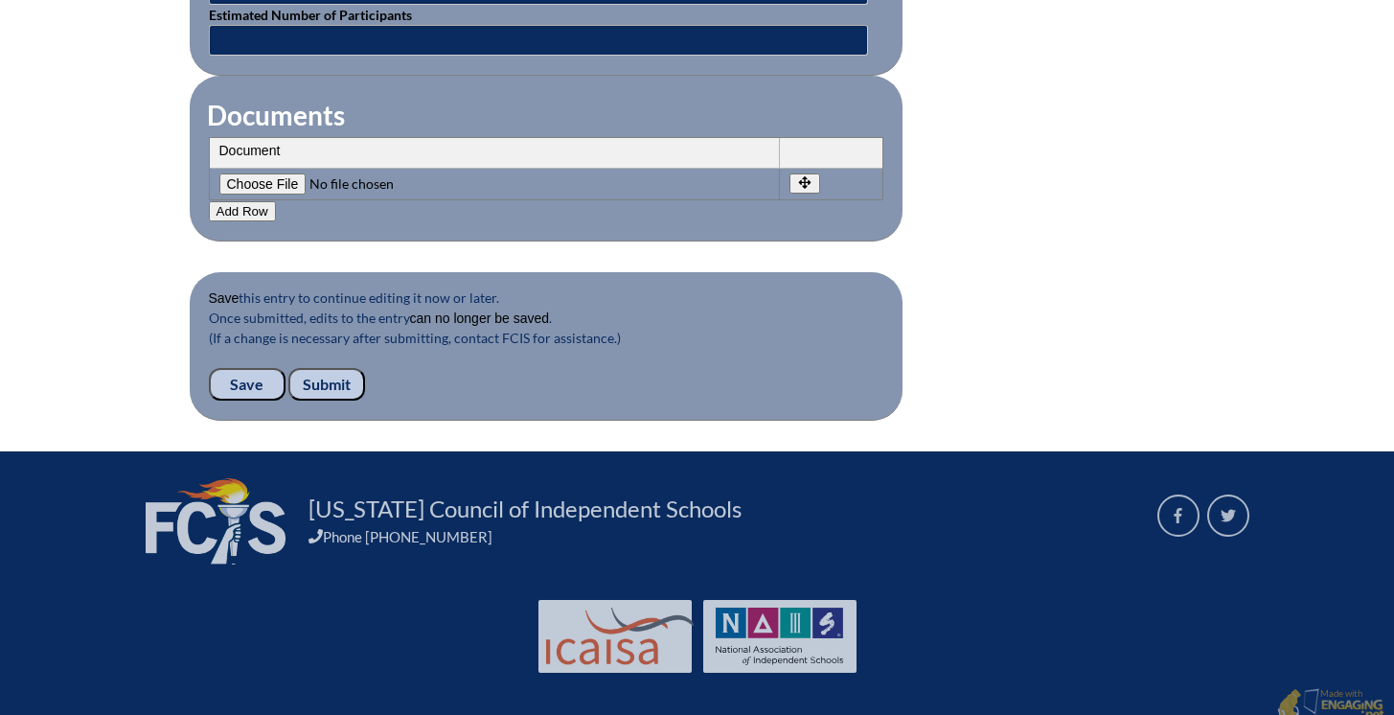
click at [346, 372] on input "Submit" at bounding box center [326, 384] width 77 height 33
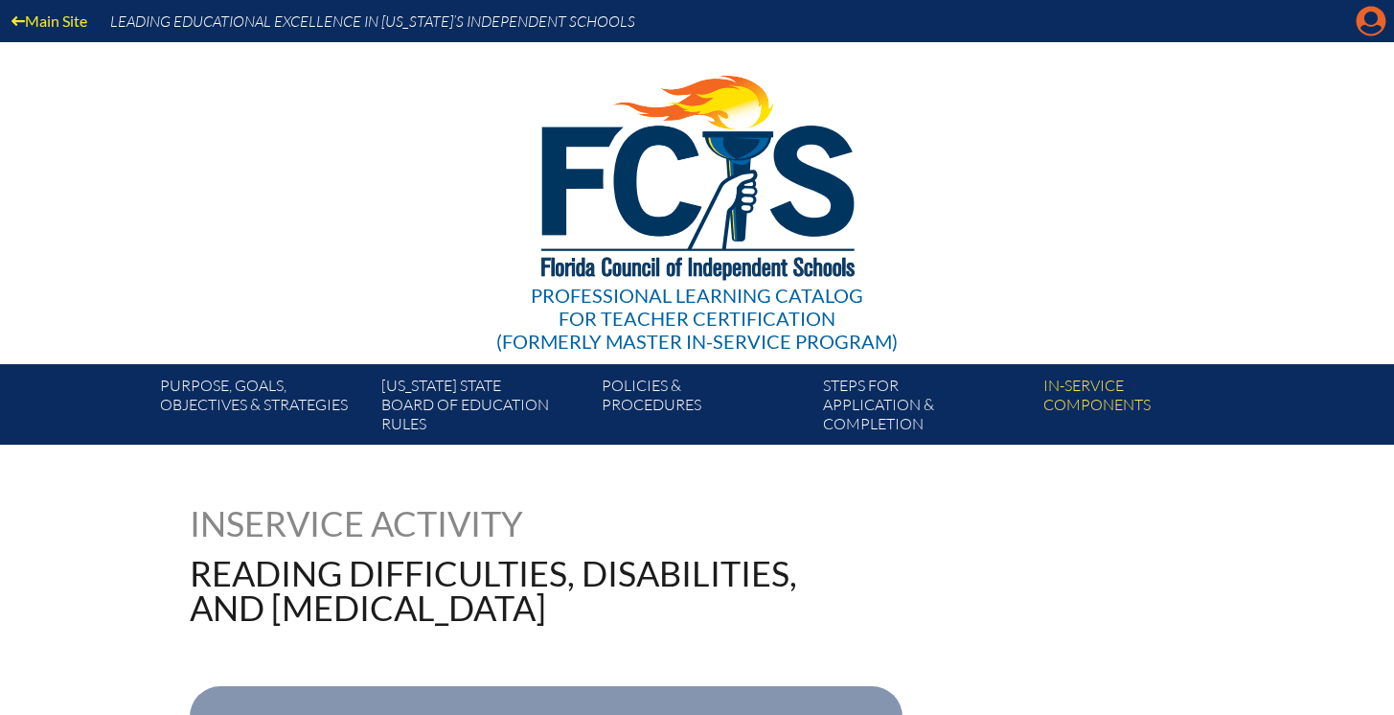
click at [1370, 27] on icon "Manage account" at bounding box center [1371, 21] width 31 height 31
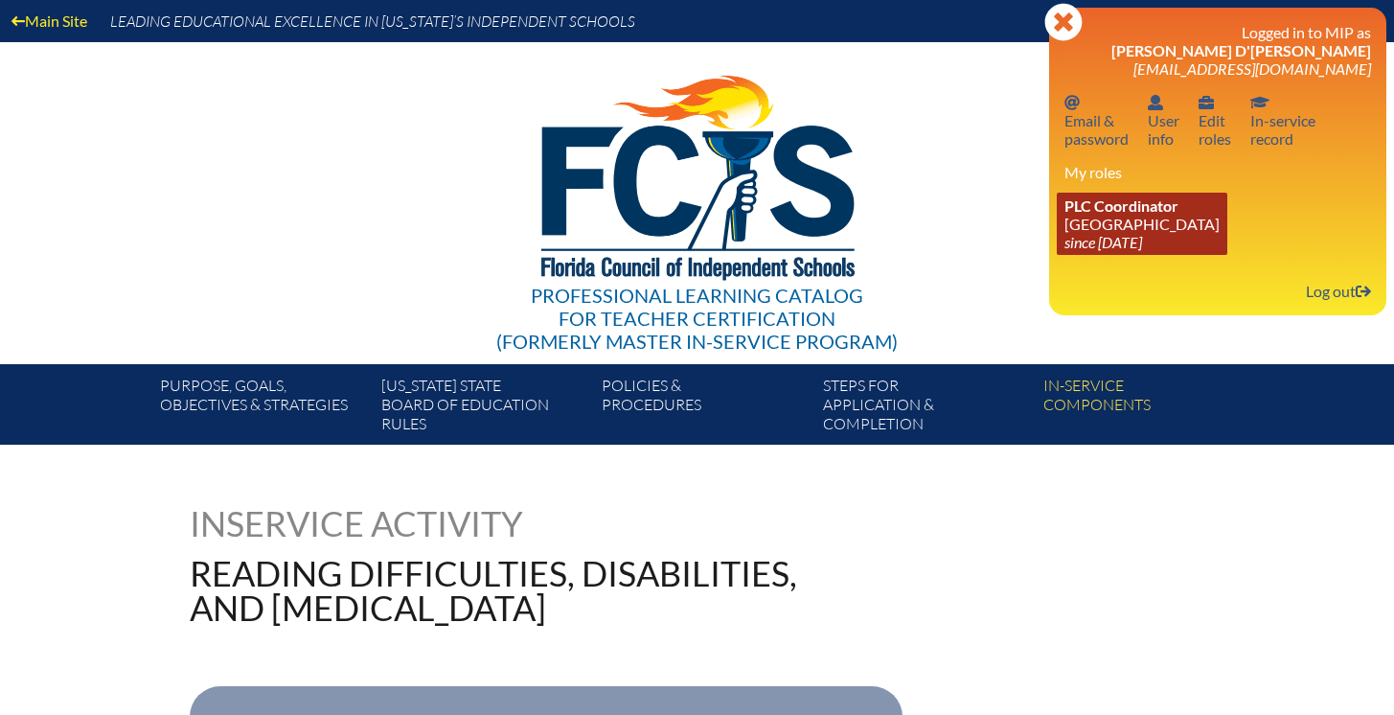
click at [1090, 226] on link "PLC Coordinator Lake Highland Preparatory School since 2023 Jun 6" at bounding box center [1142, 224] width 171 height 62
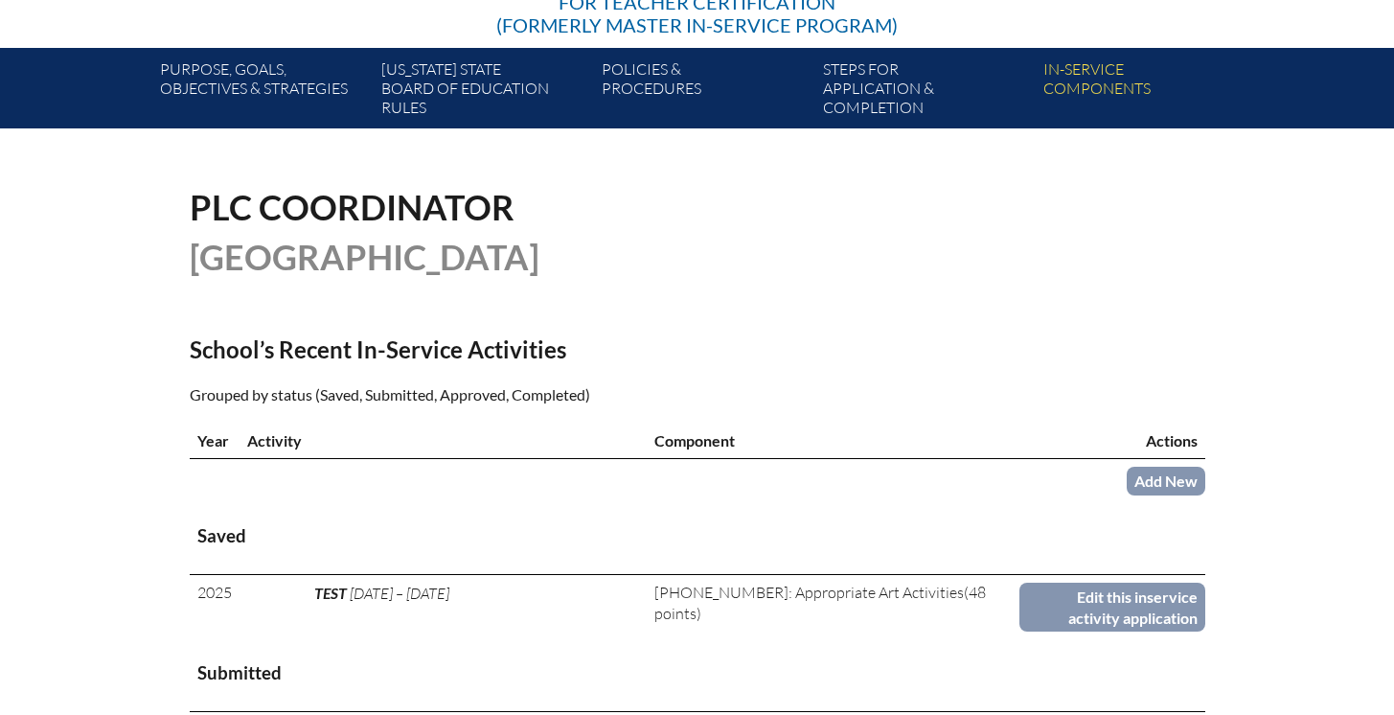
scroll to position [327, 0]
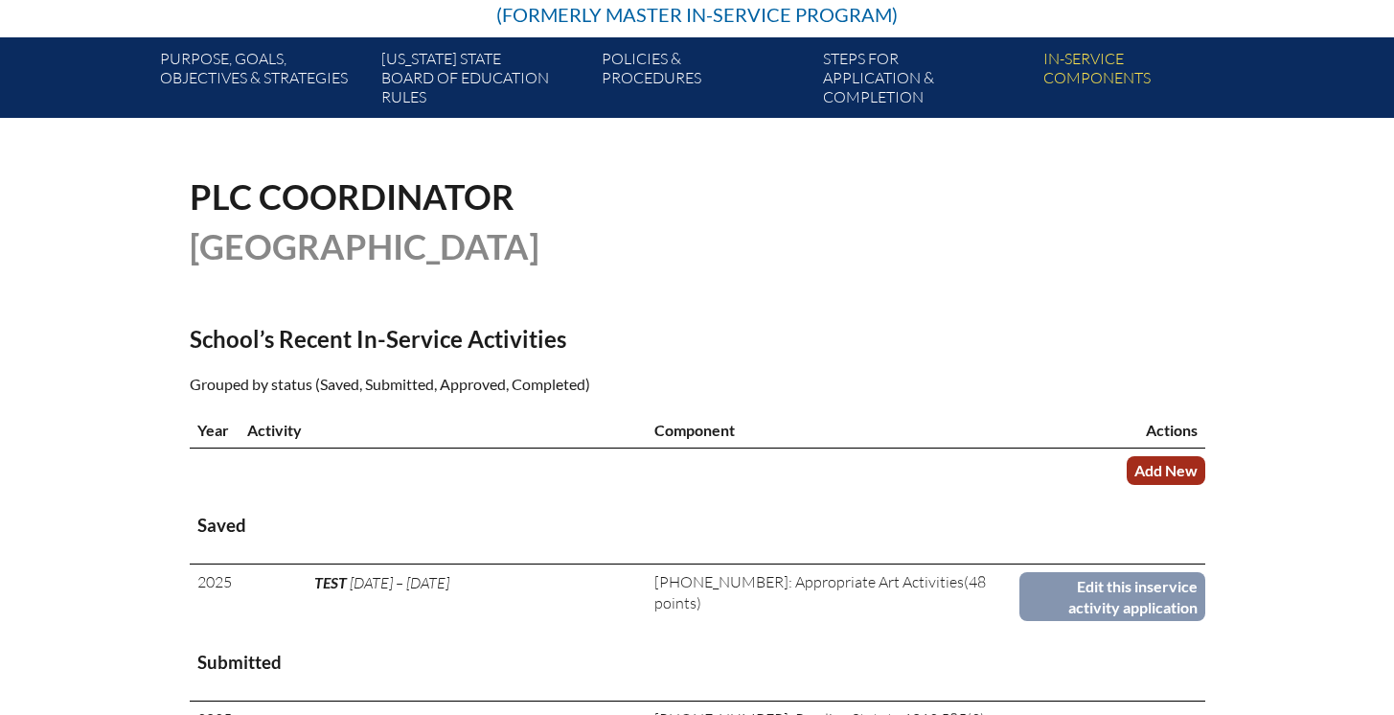
click at [1160, 484] on link "Add New" at bounding box center [1166, 470] width 79 height 28
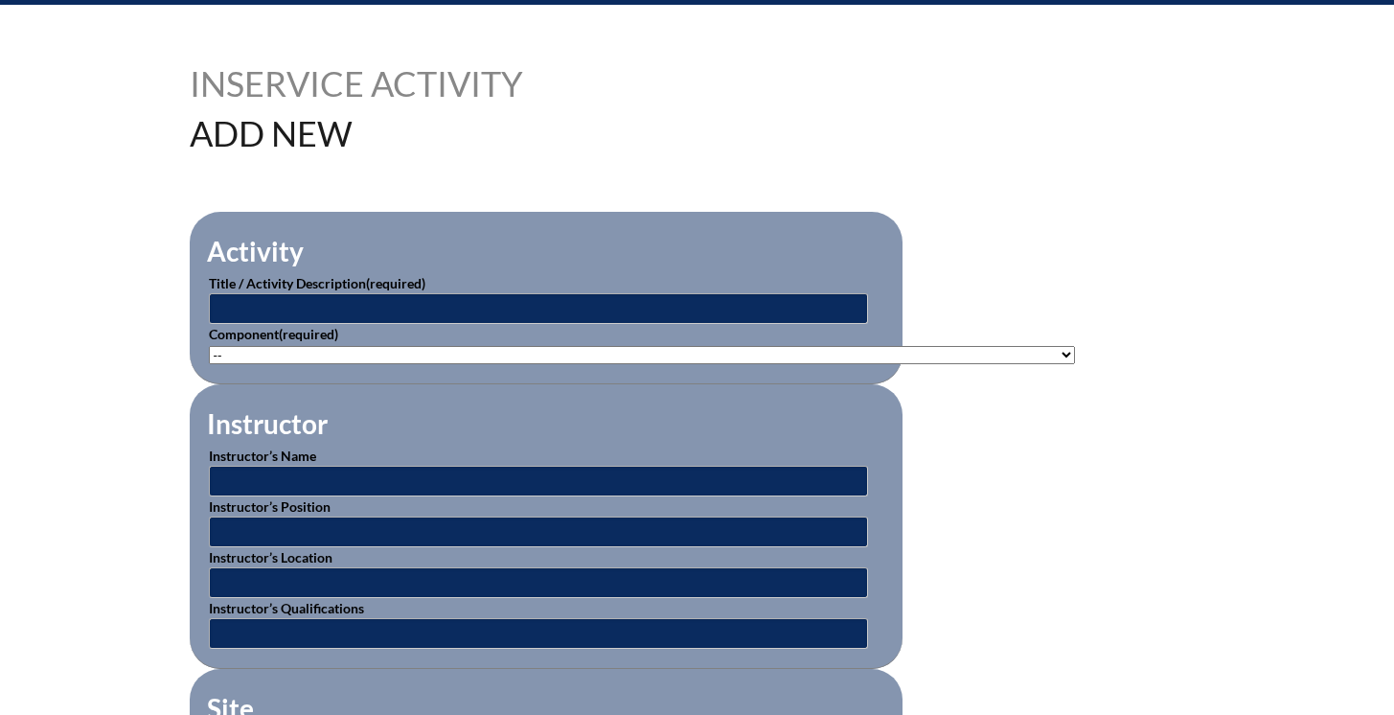
scroll to position [515, 0]
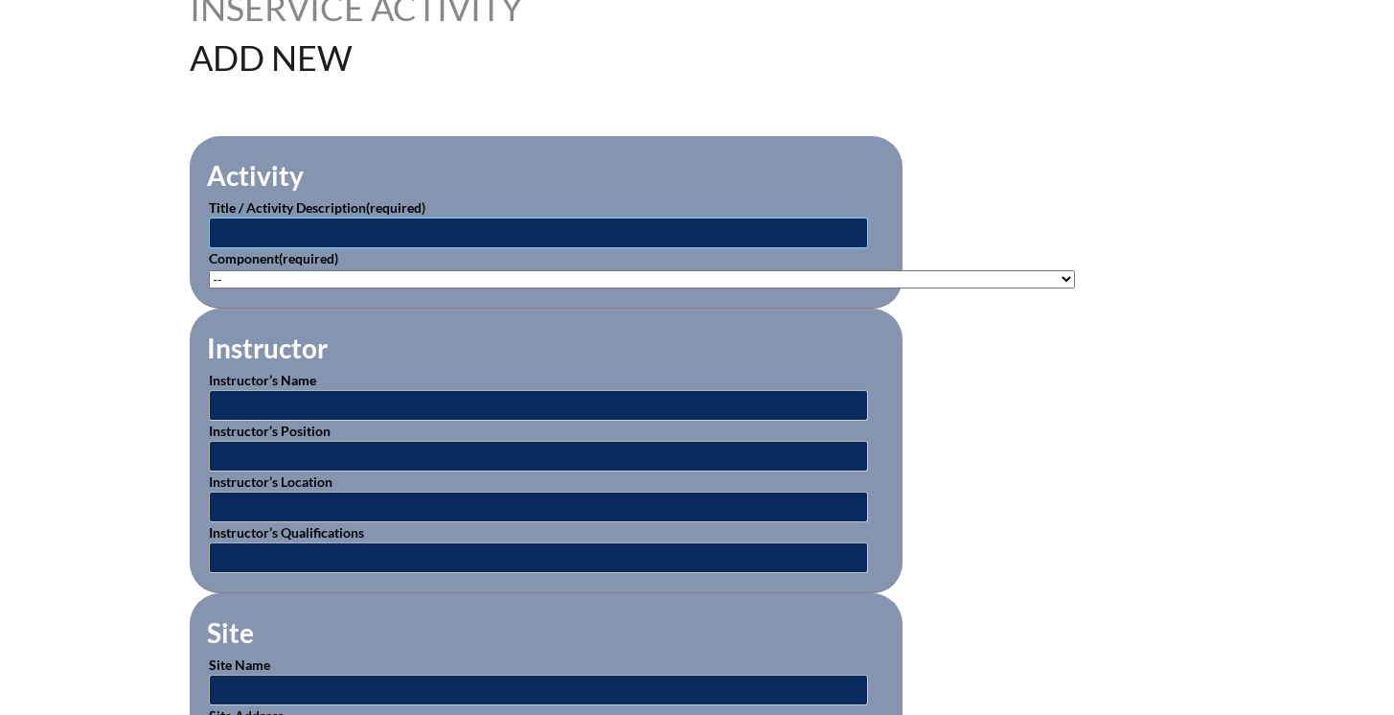
click at [343, 225] on input "text" at bounding box center [538, 232] width 659 height 31
type input "Effective Teaching Practices for Students with Disabilities"
click at [328, 270] on select"]"] "-- [PHONE_NUMBER]: Appropriate Art Activities [PHONE_NUMBER]: Concept and Art P…" at bounding box center [642, 279] width 866 height 18
select select"]"] "136668"
click at [209, 270] on select"]"] "-- [PHONE_NUMBER]: Appropriate Art Activities [PHONE_NUMBER]: Concept and Art P…" at bounding box center [642, 279] width 866 height 18
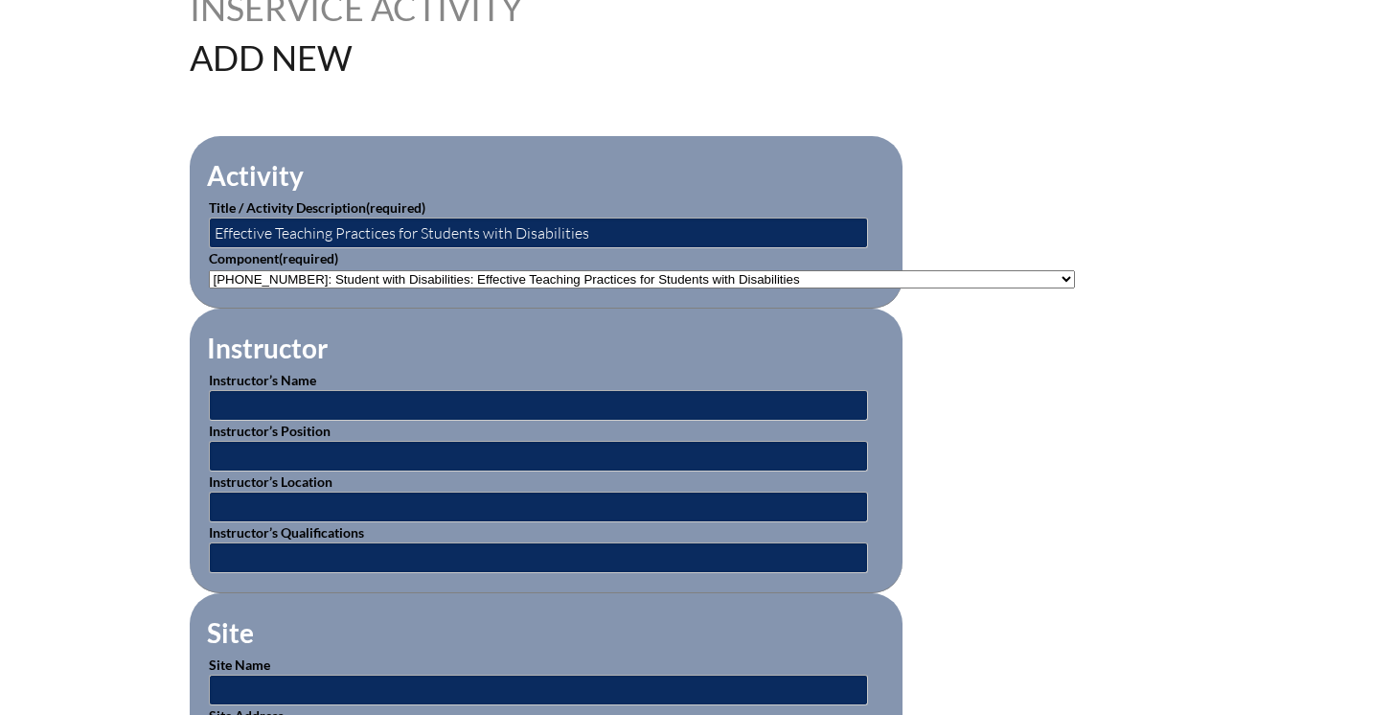
click at [490, 633] on fieldset "Site Site Name Site Address" at bounding box center [546, 684] width 713 height 183
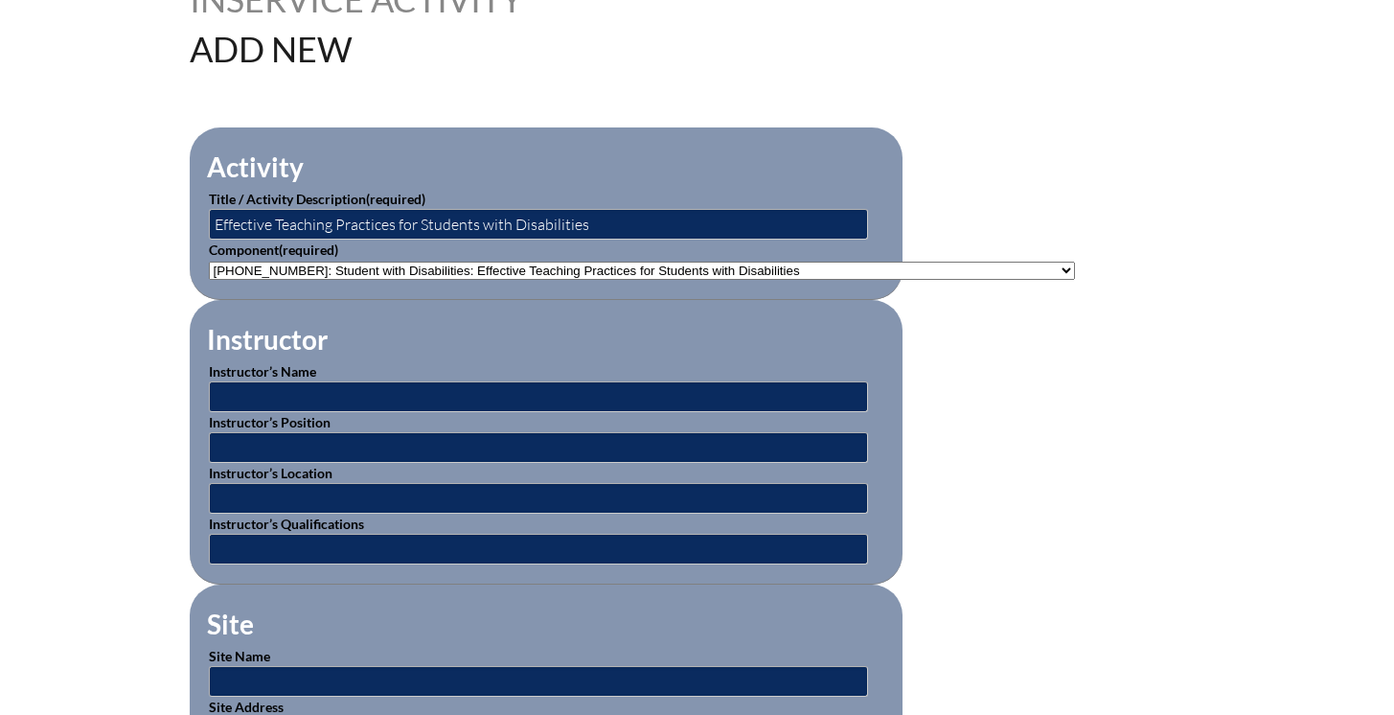
scroll to position [525, 0]
click at [444, 395] on input "text" at bounding box center [538, 395] width 659 height 31
type input "BEESS Portal"
click at [405, 565] on fieldset "Instructor Instructor’s Name BEESS Portal Instructor’s Position Instructor’s Lo…" at bounding box center [546, 441] width 713 height 285
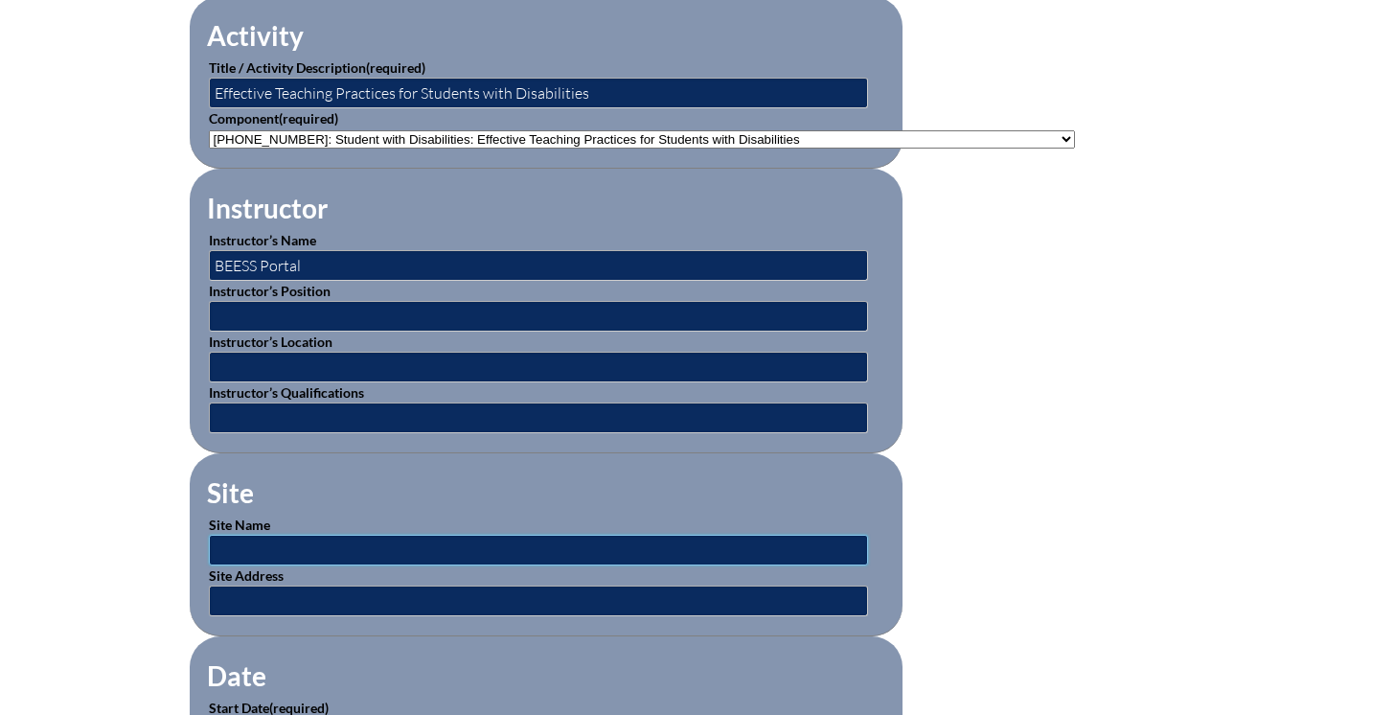
click at [399, 536] on input "text" at bounding box center [538, 550] width 659 height 31
type input "BEESS Portal"
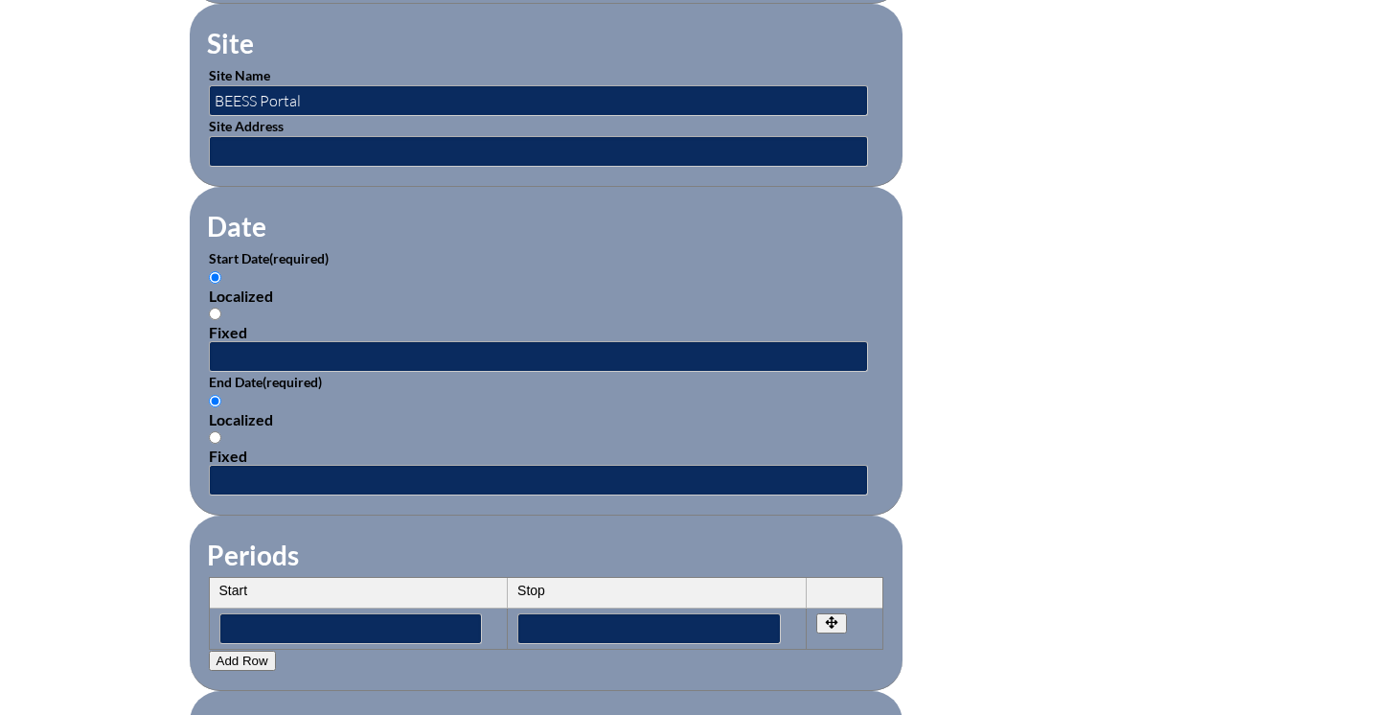
scroll to position [1191, 0]
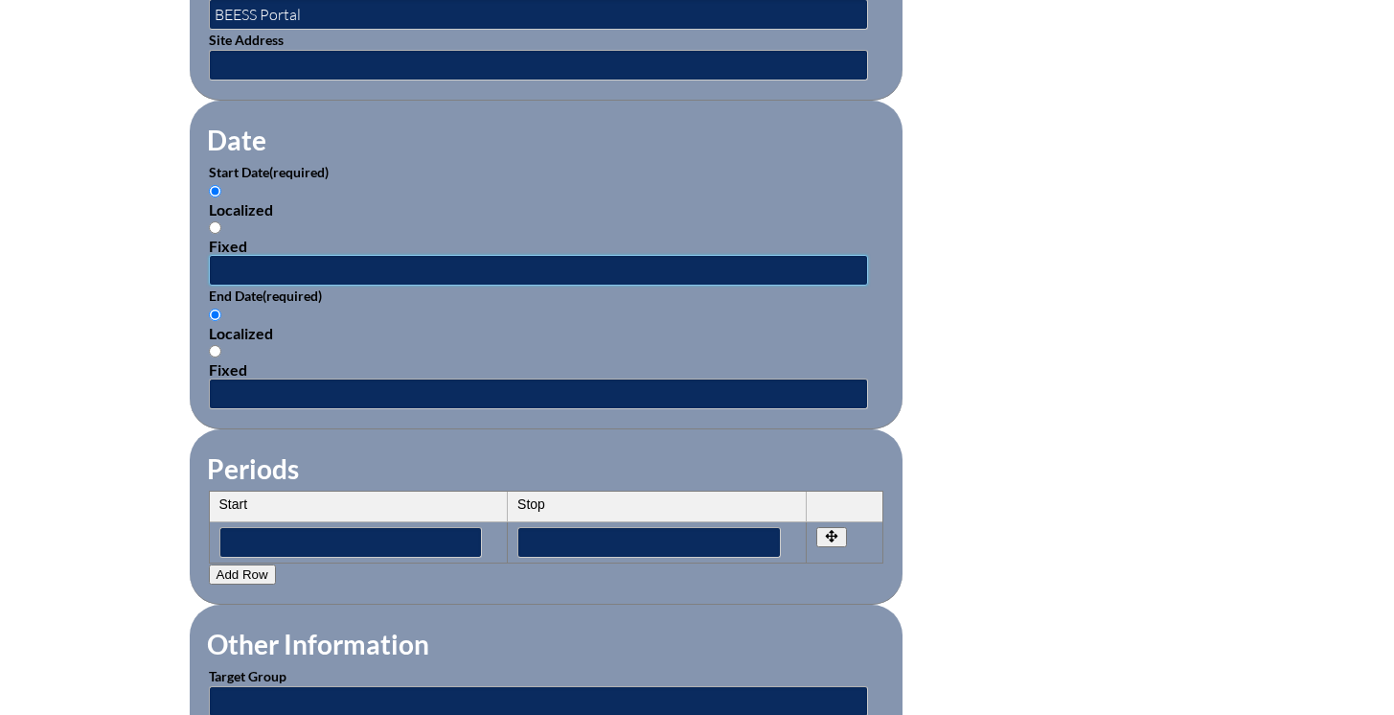
click at [349, 256] on input "text" at bounding box center [538, 270] width 659 height 31
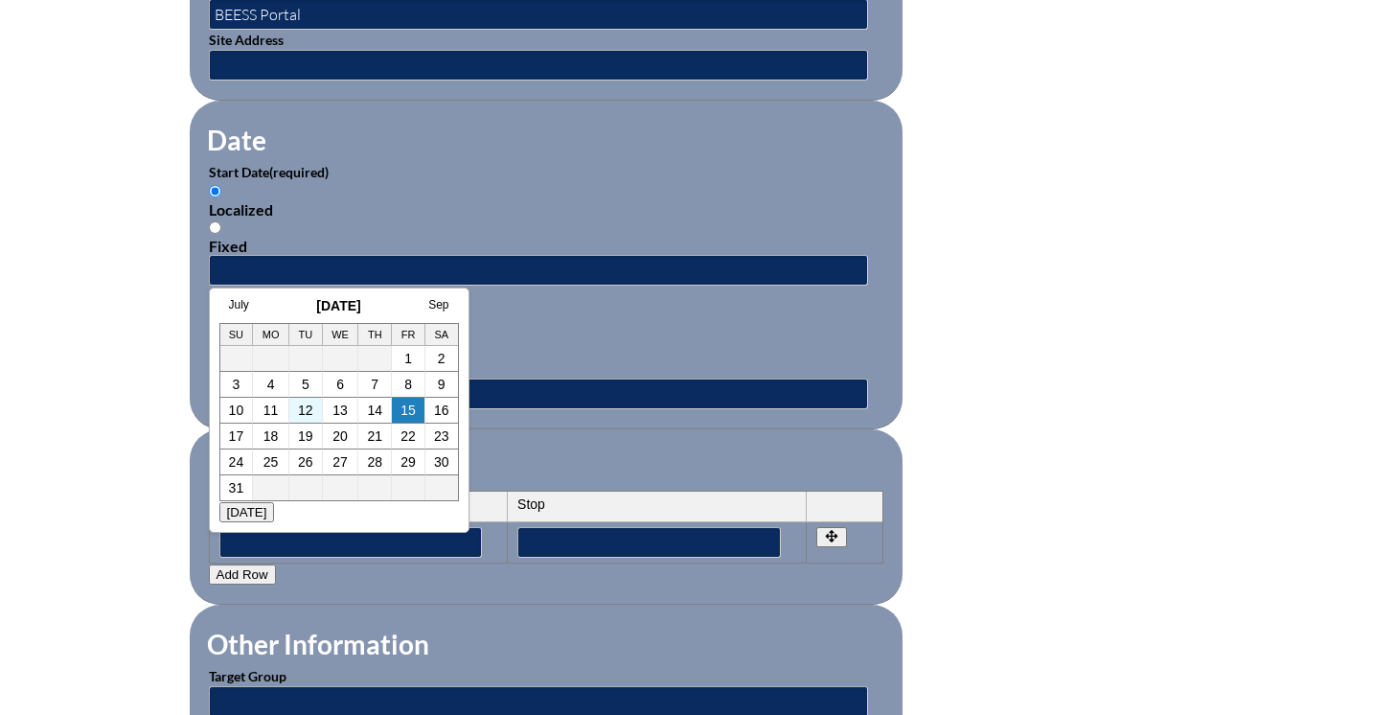
click at [296, 414] on td "12" at bounding box center [306, 411] width 34 height 26
click at [301, 413] on link "12" at bounding box center [305, 409] width 15 height 15
type input "[DATE] 11:38 AM"
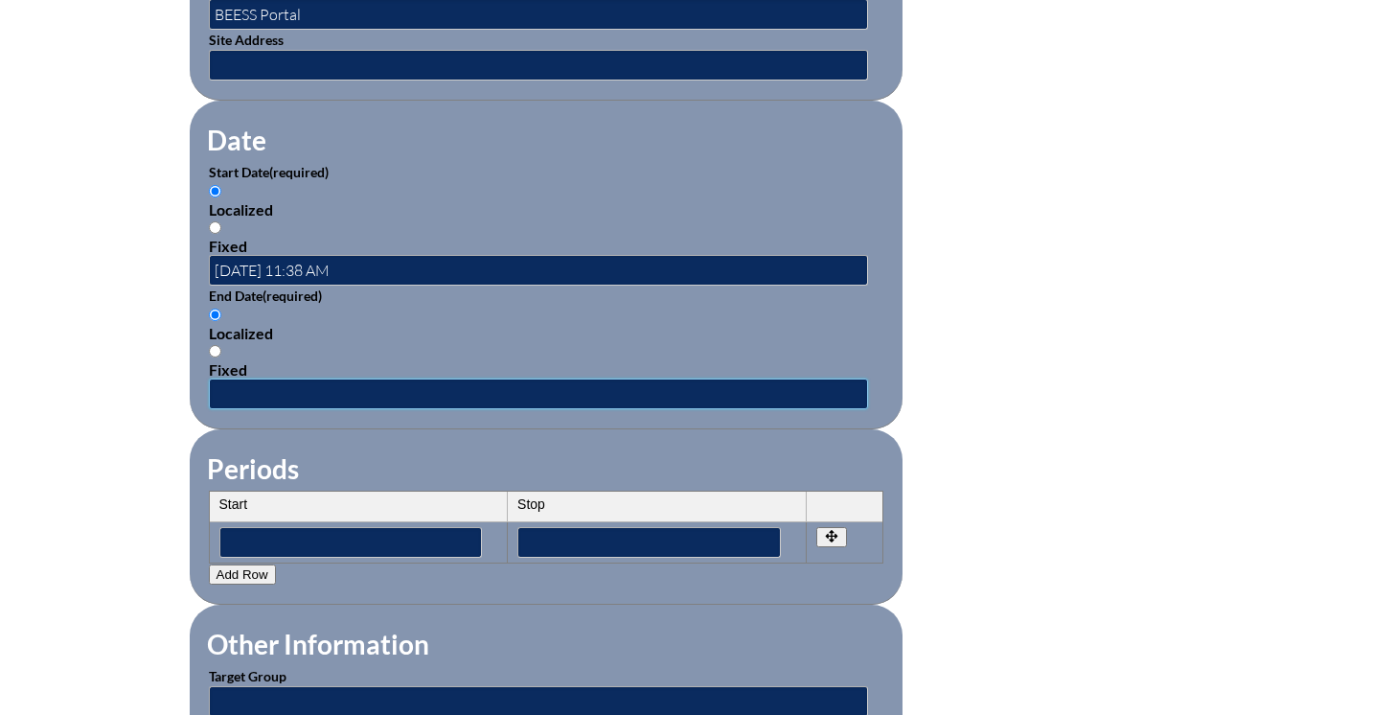
click at [298, 386] on input "text" at bounding box center [538, 393] width 659 height 31
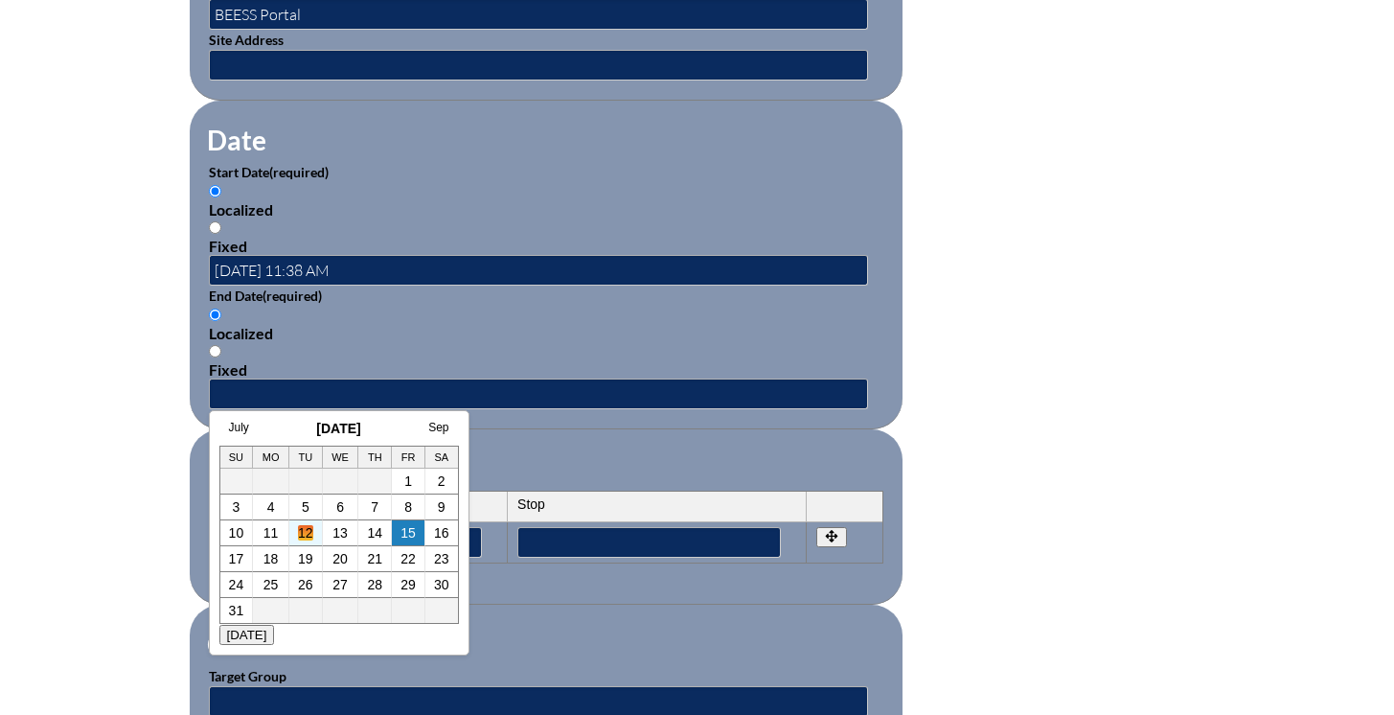
click at [298, 537] on link "12" at bounding box center [305, 532] width 15 height 15
type input "[DATE] 11:38 AM"
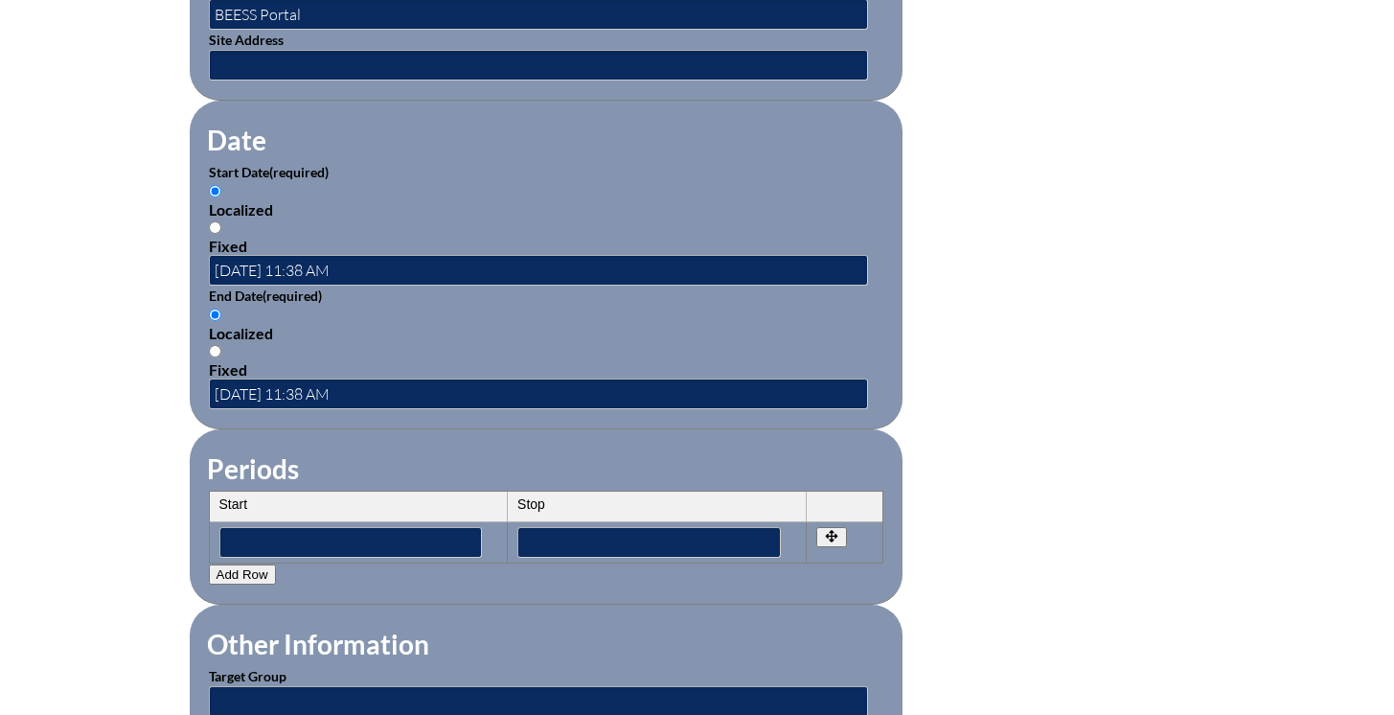
click at [472, 604] on fieldset "Other Information Target Group Estimated Number of Participants" at bounding box center [546, 695] width 713 height 183
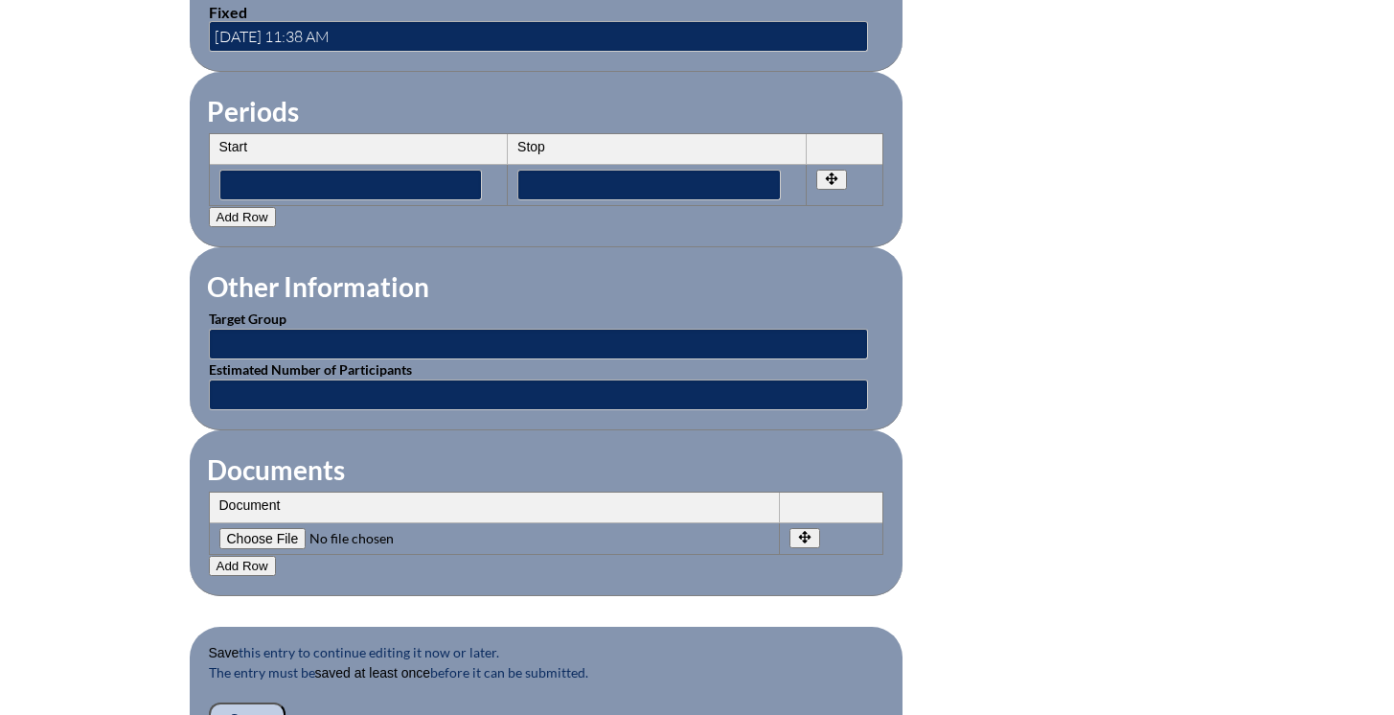
scroll to position [1716, 0]
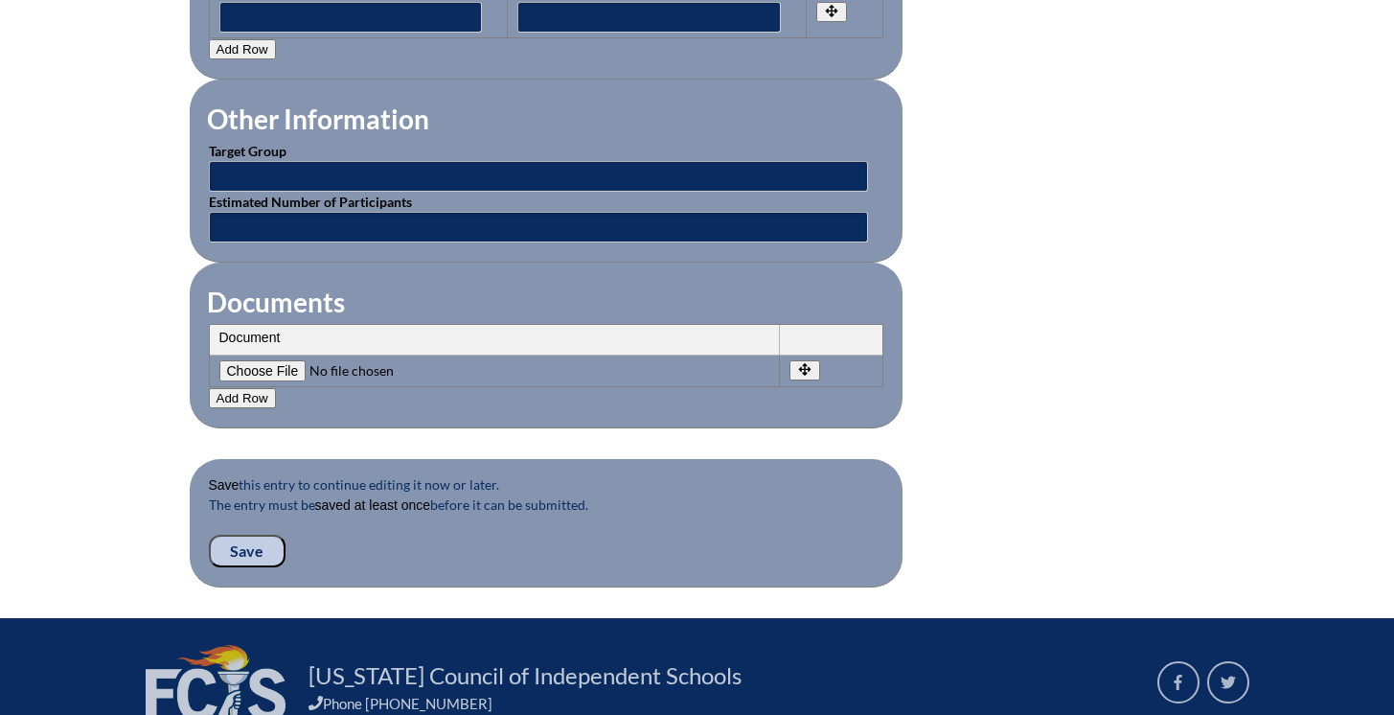
click at [275, 542] on input "Save" at bounding box center [247, 551] width 77 height 33
